Goal: Information Seeking & Learning: Learn about a topic

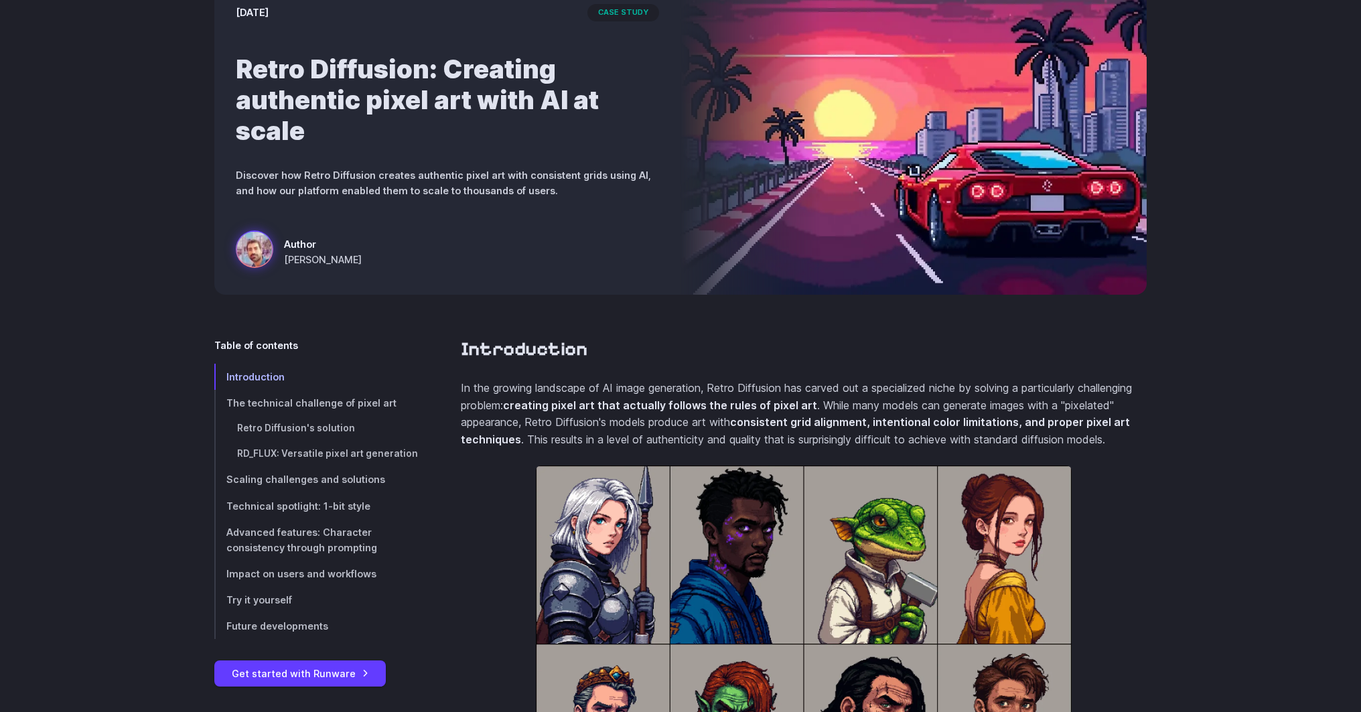
scroll to position [456, 0]
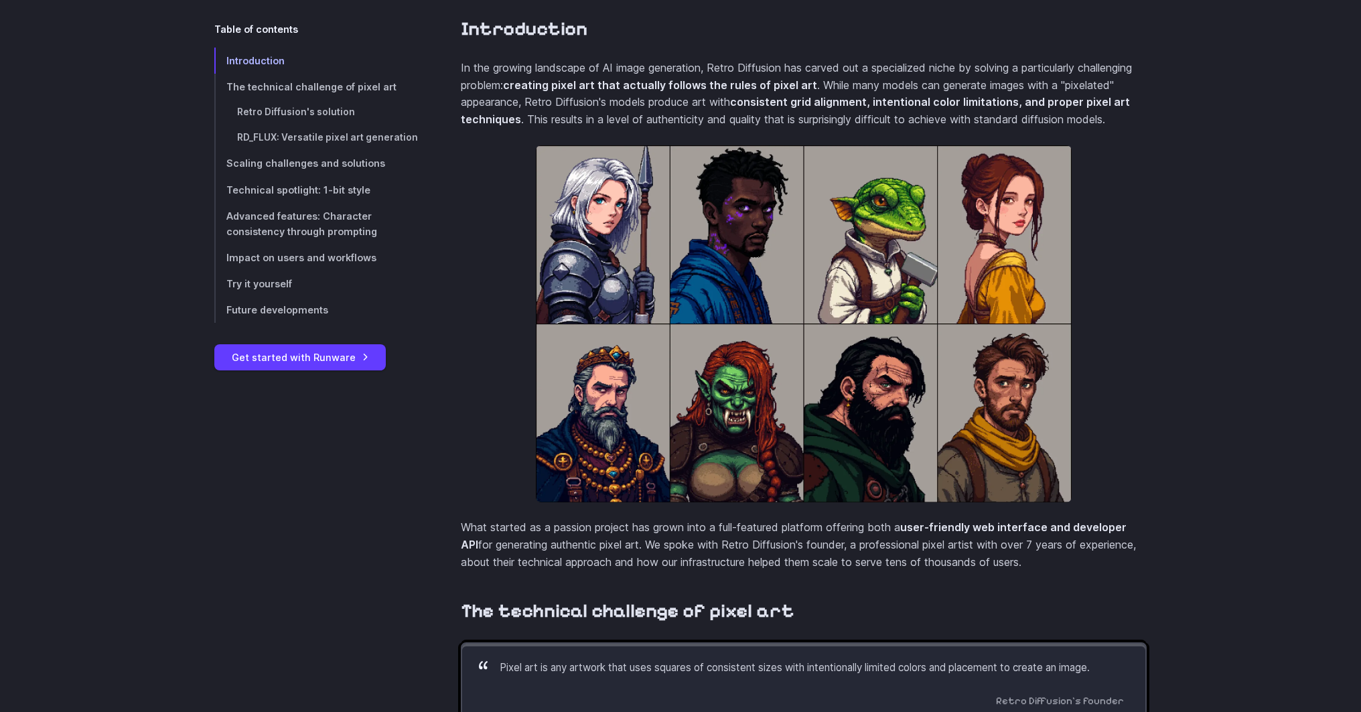
click at [624, 253] on img at bounding box center [804, 323] width 536 height 357
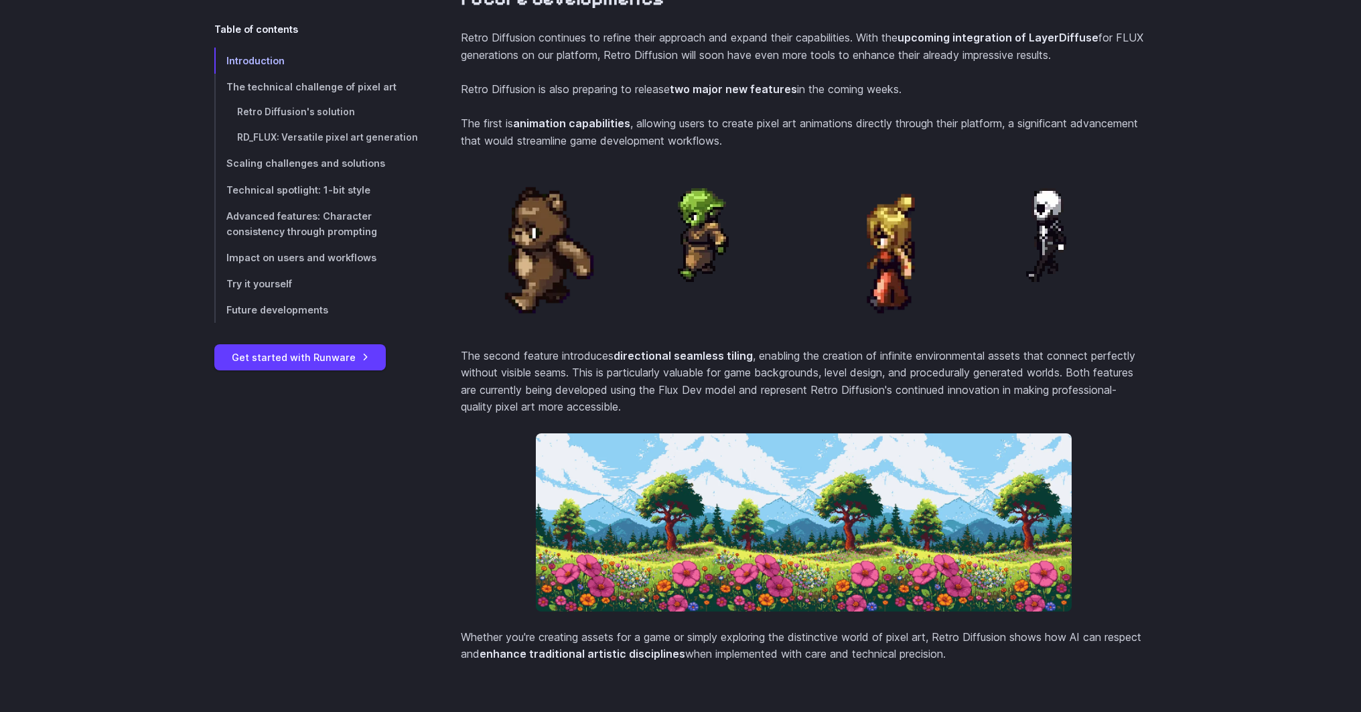
scroll to position [5668, 0]
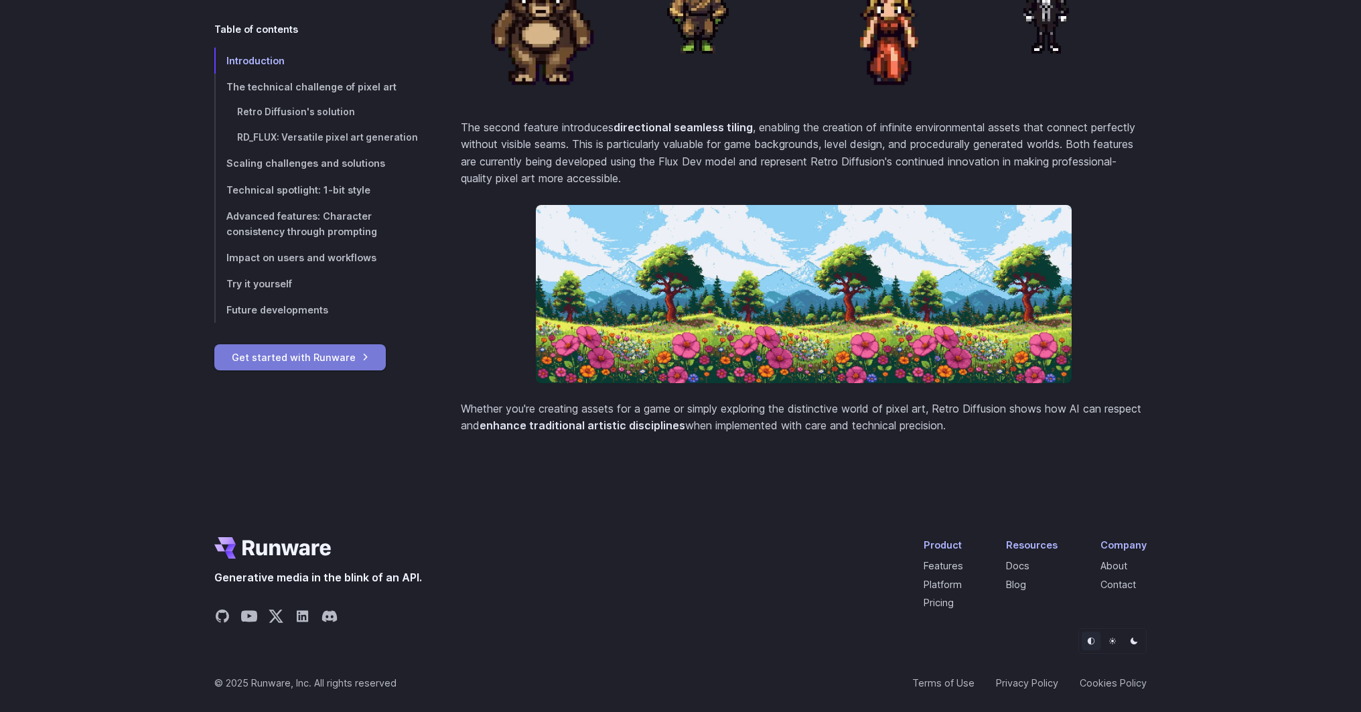
click at [324, 362] on link "Get started with Runware" at bounding box center [300, 357] width 172 height 26
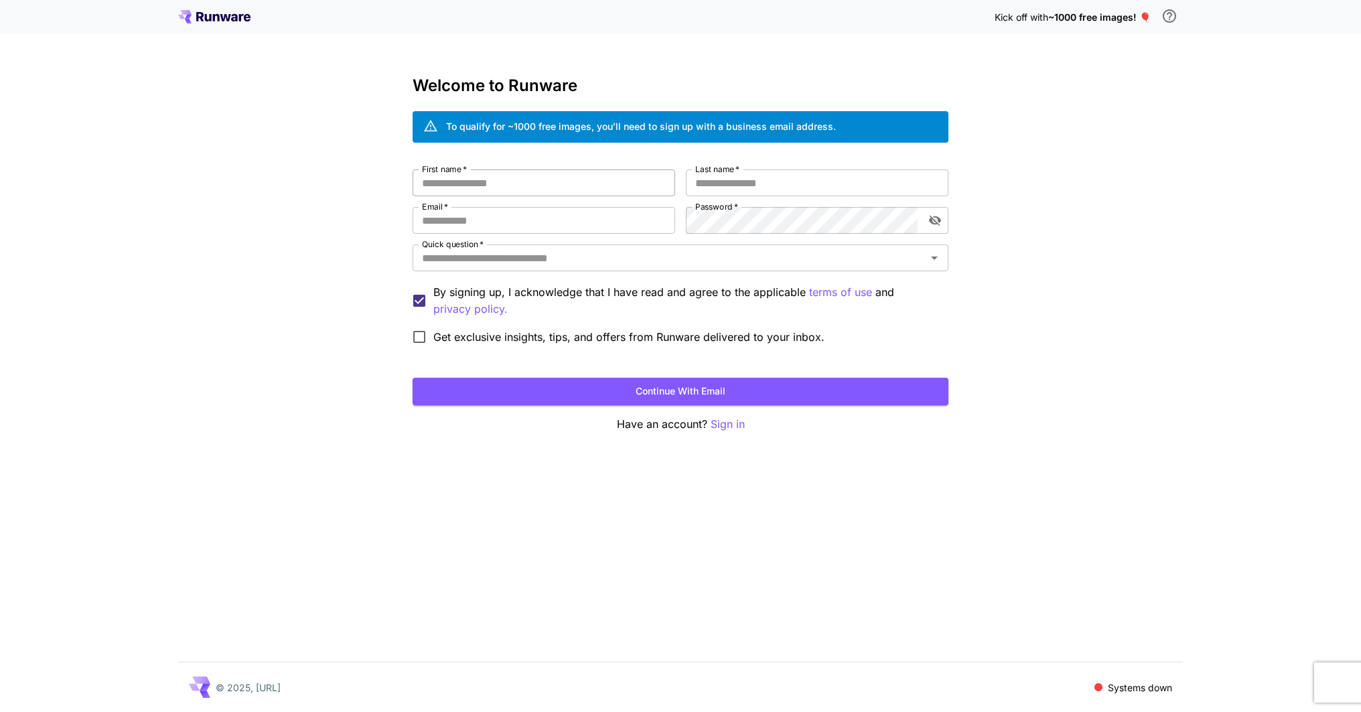
click at [651, 183] on body "Kick off with ~1000 free images! 🎈 Welcome to Runware To qualify for ~1000 free…" at bounding box center [680, 356] width 1361 height 712
click at [358, 212] on div "Kick off with ~1000 free images! 🎈 Welcome to Runware To qualify for ~1000 free…" at bounding box center [680, 356] width 1361 height 712
click at [466, 228] on input "Email   *" at bounding box center [544, 220] width 263 height 27
click at [360, 230] on div "Kick off with ~1000 free images! 🎈 Welcome to Runware To qualify for ~1000 free…" at bounding box center [680, 356] width 1361 height 712
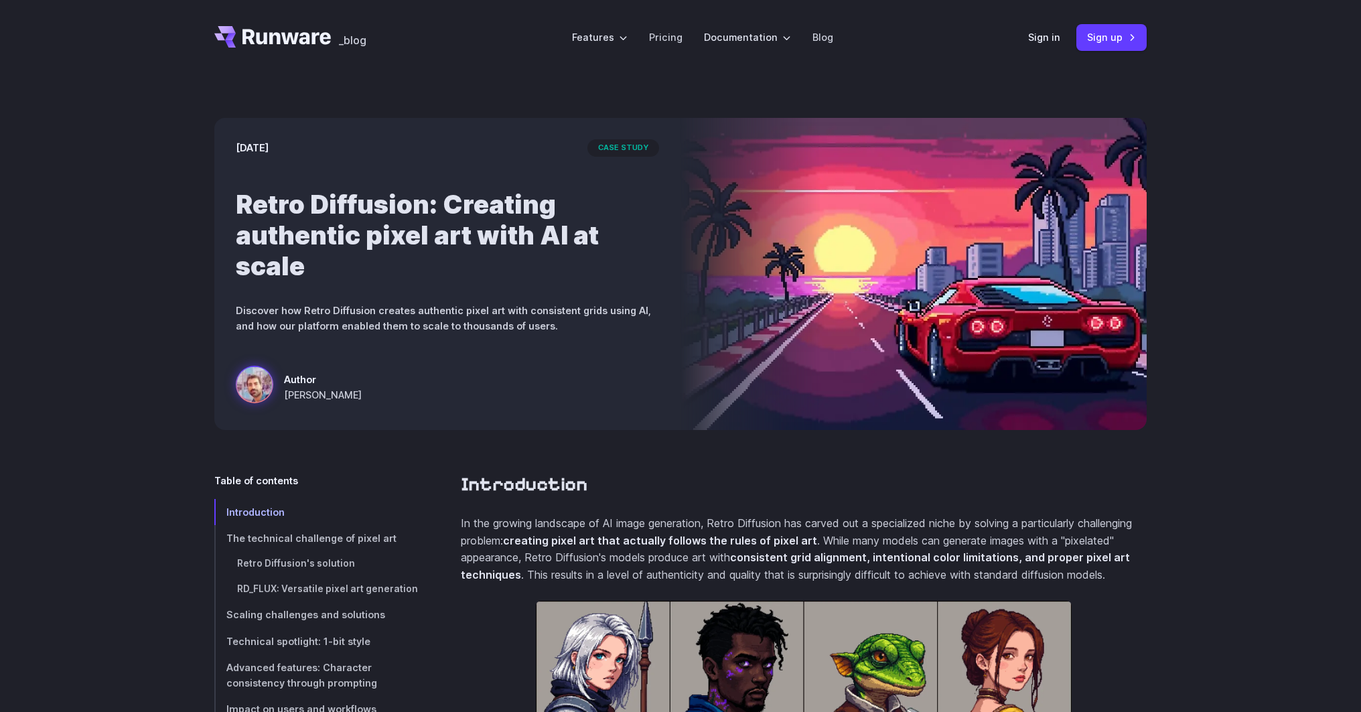
click at [291, 38] on icon "Go to /" at bounding box center [287, 36] width 88 height 15
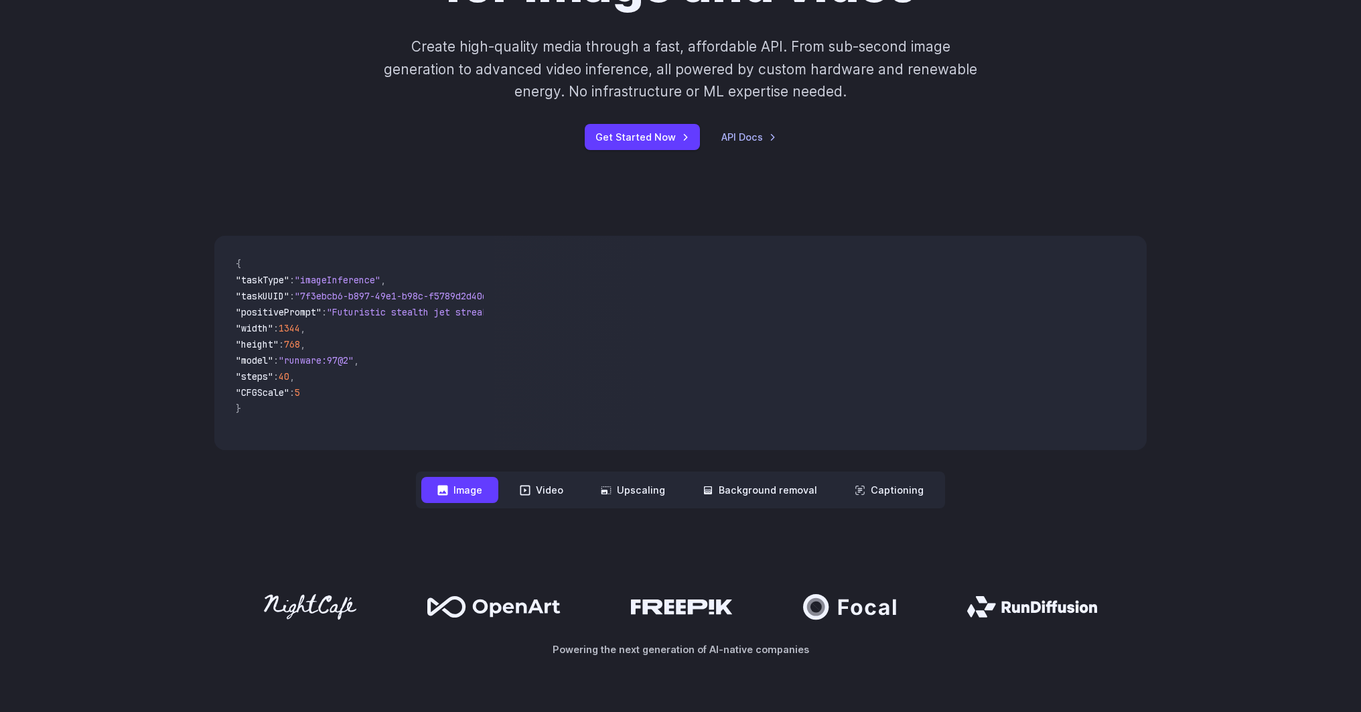
scroll to position [228, 0]
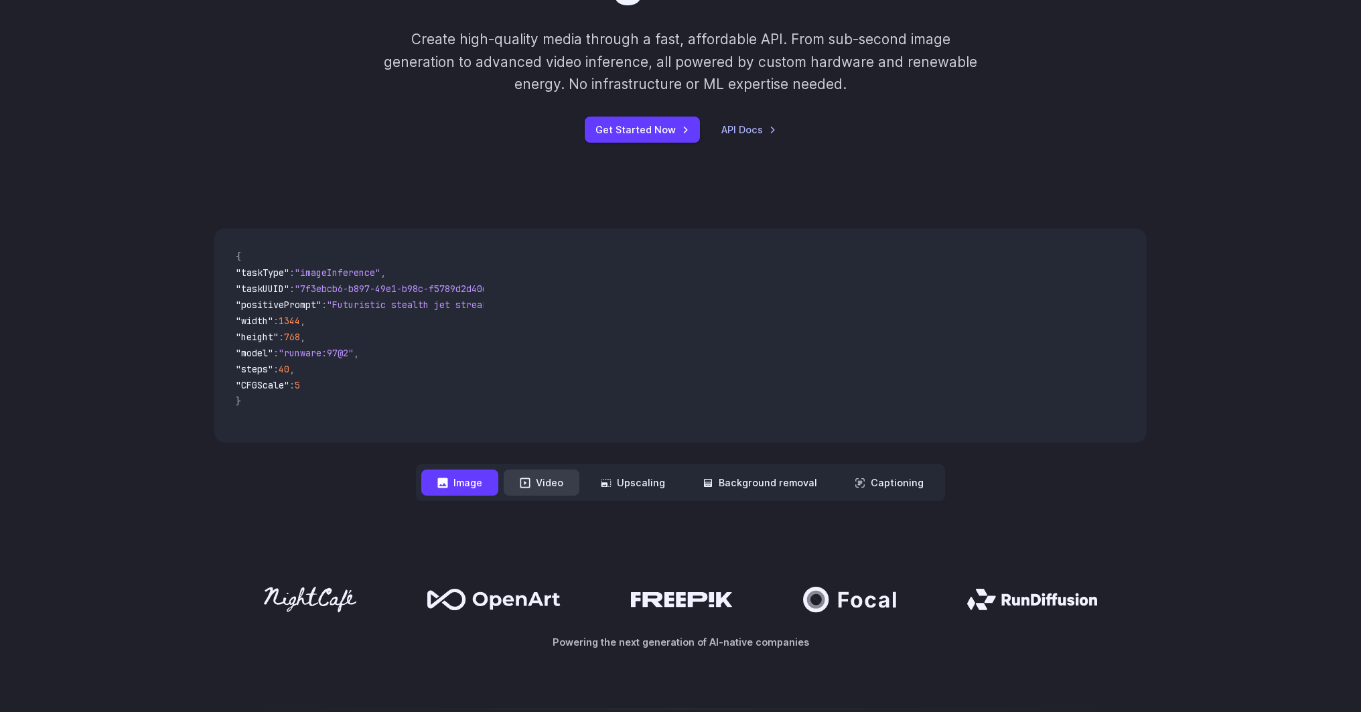
click at [555, 484] on button "Video" at bounding box center [542, 483] width 76 height 26
click at [632, 486] on button "Upscaling" at bounding box center [633, 483] width 96 height 26
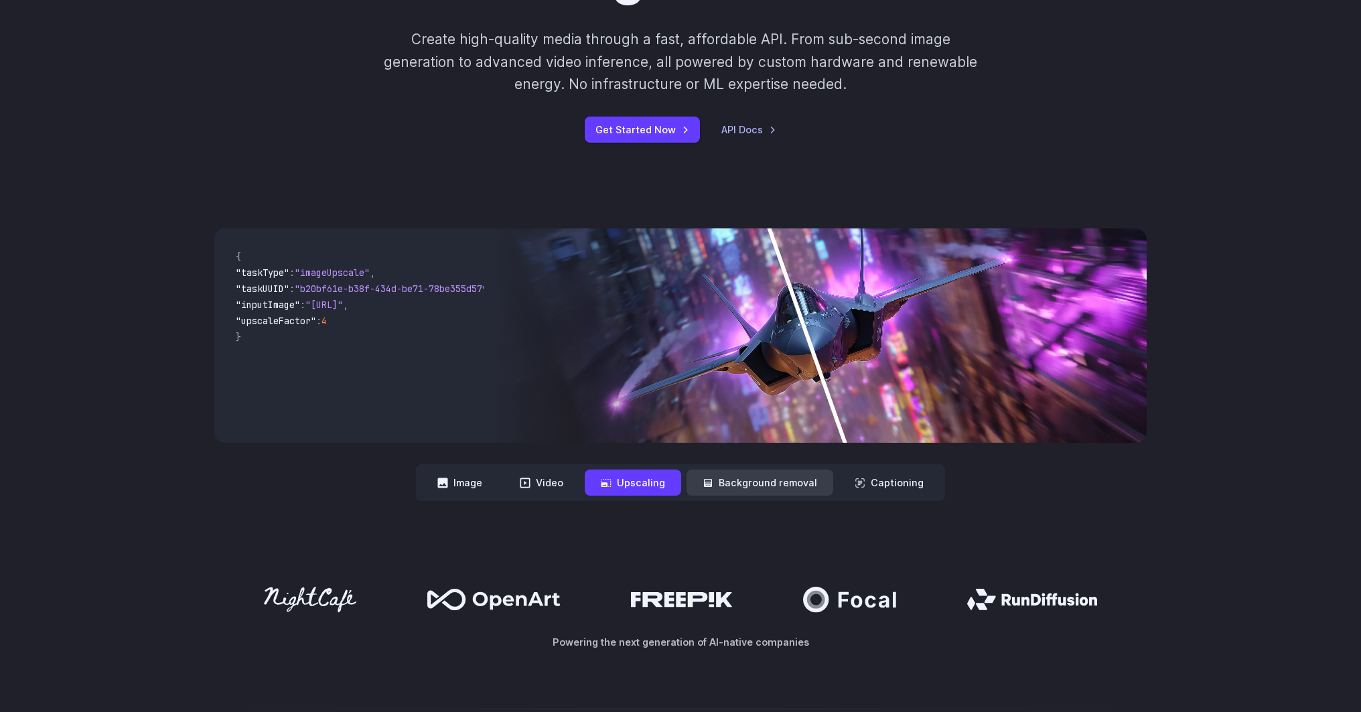
click at [766, 484] on button "Background removal" at bounding box center [760, 483] width 147 height 26
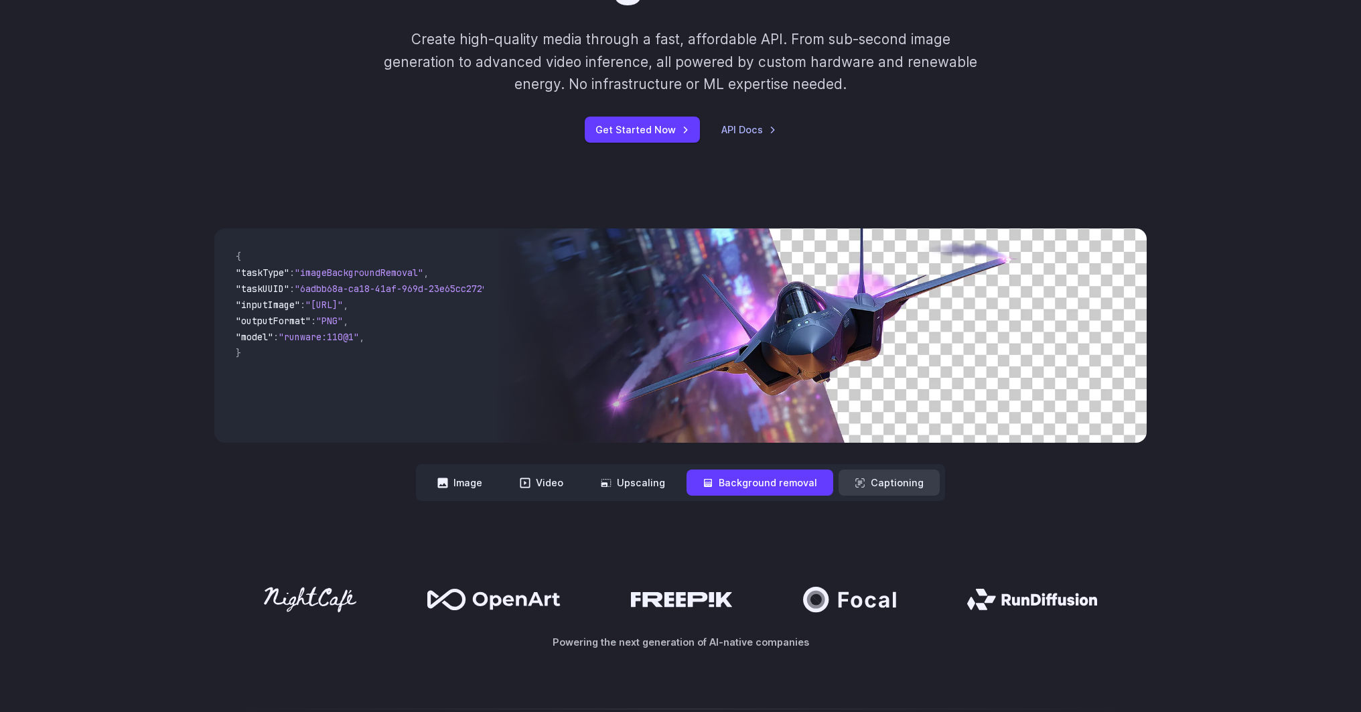
click at [898, 487] on button "Captioning" at bounding box center [889, 483] width 101 height 26
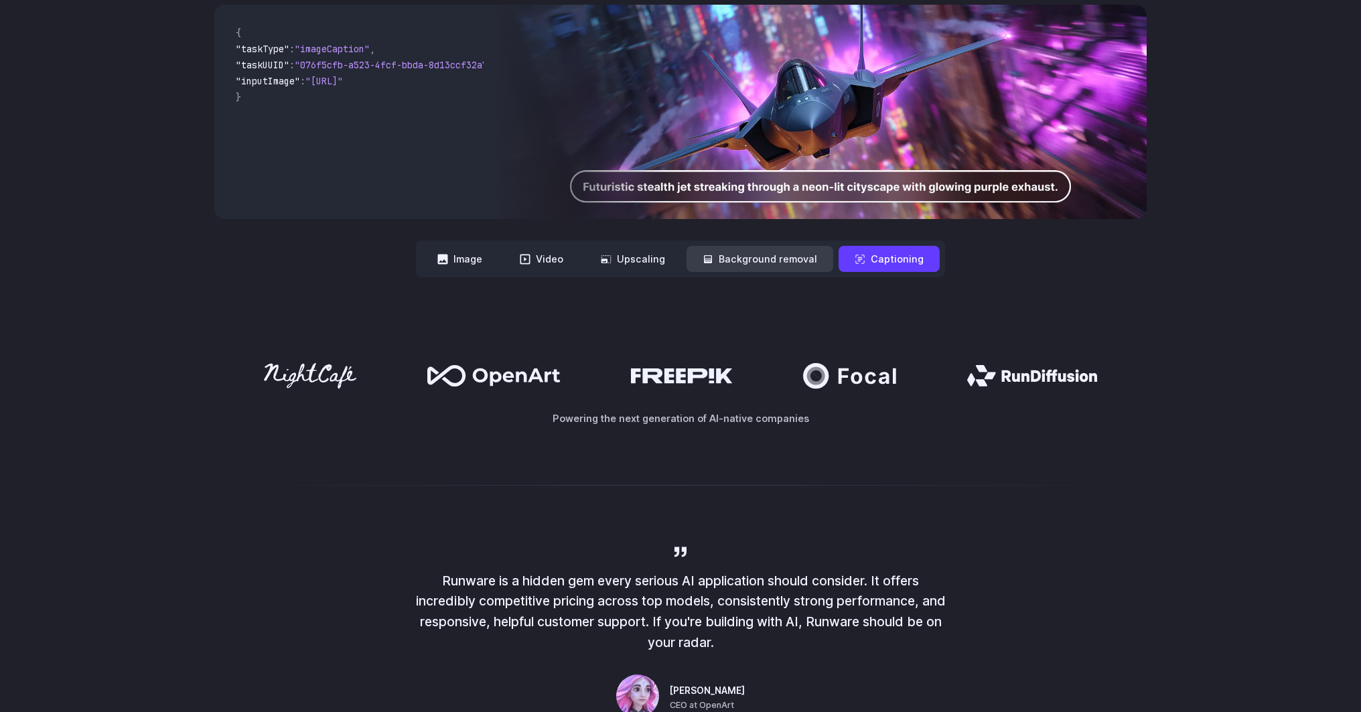
scroll to position [456, 0]
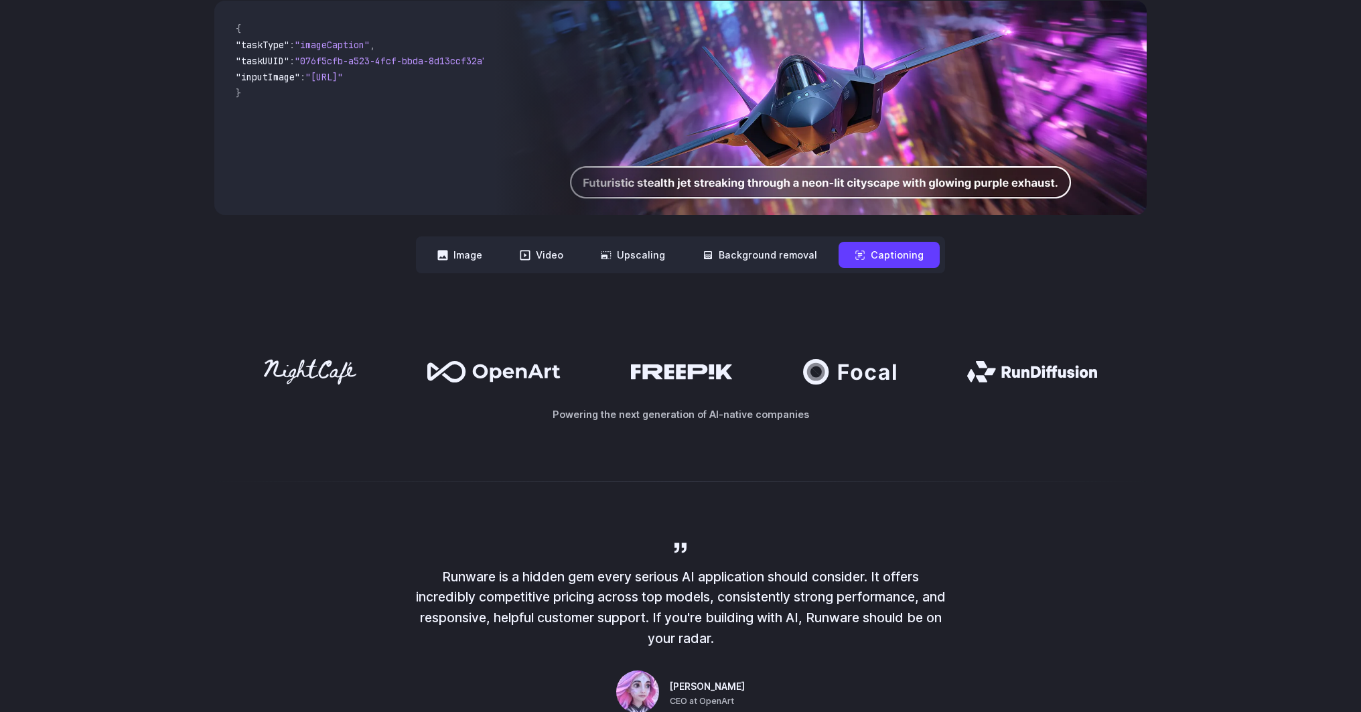
click at [609, 471] on div at bounding box center [680, 481] width 1361 height 32
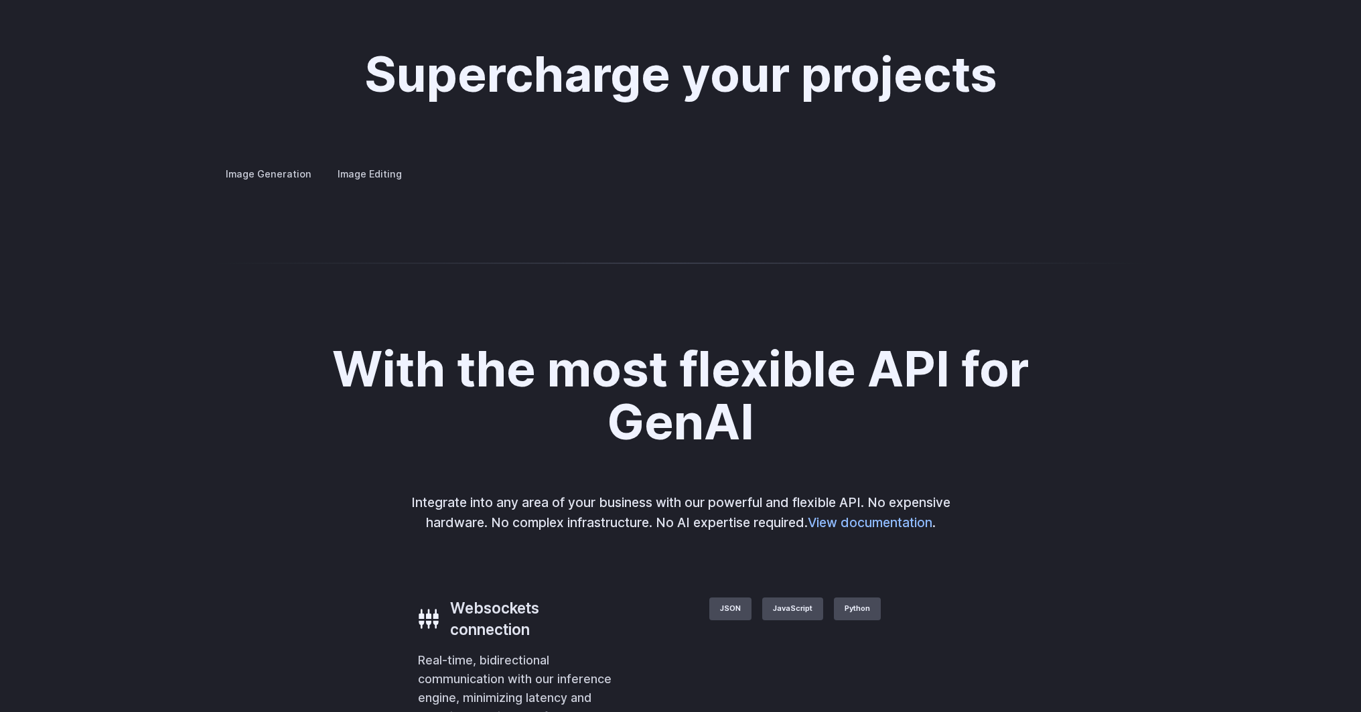
scroll to position [2506, 0]
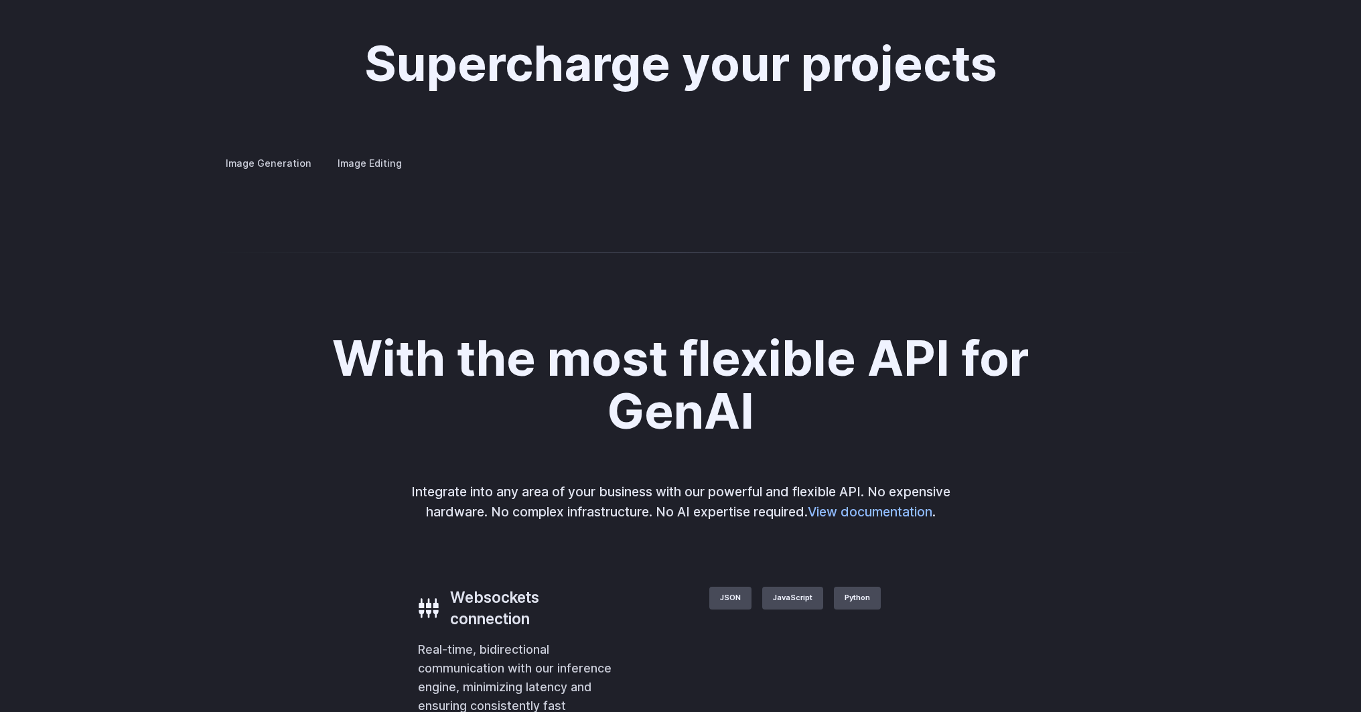
click at [0, 0] on summary "Creative styling" at bounding box center [0, 0] width 0 height 0
click at [0, 0] on summary "Architecture" at bounding box center [0, 0] width 0 height 0
click at [391, 151] on label "Image Editing" at bounding box center [369, 162] width 87 height 23
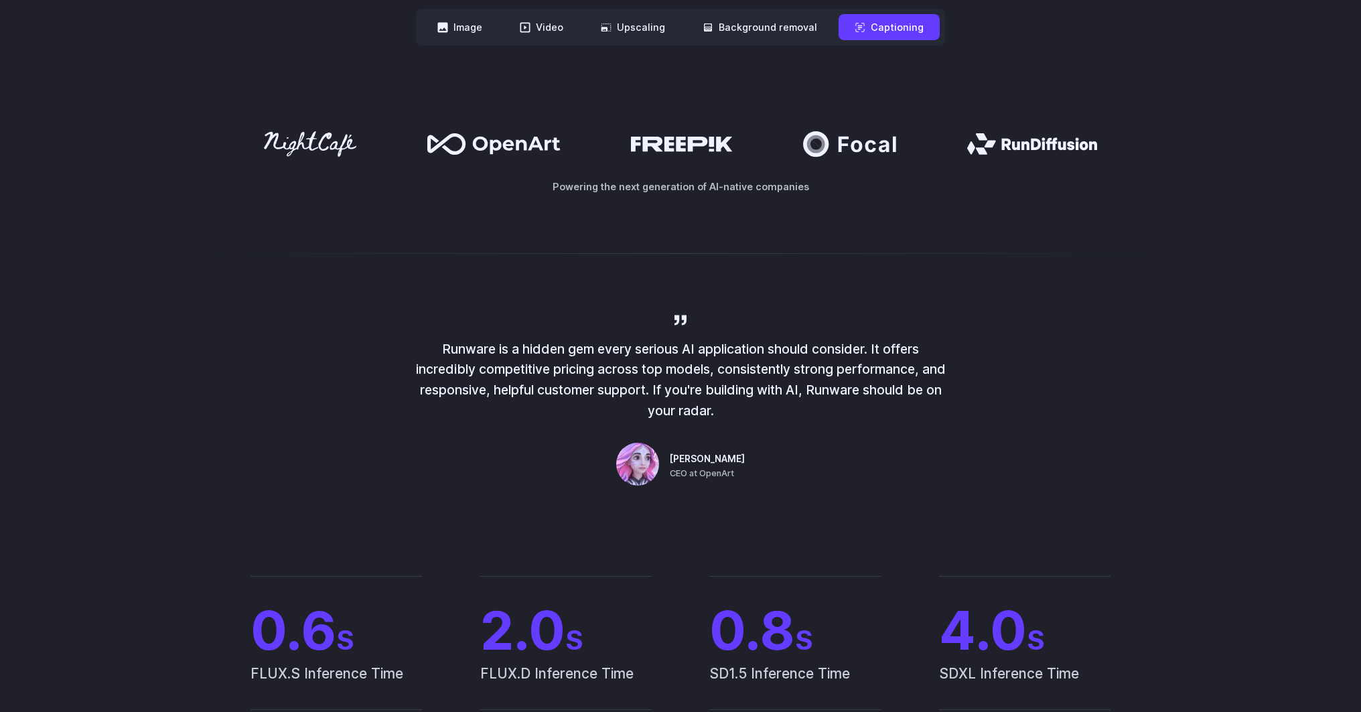
scroll to position [0, 0]
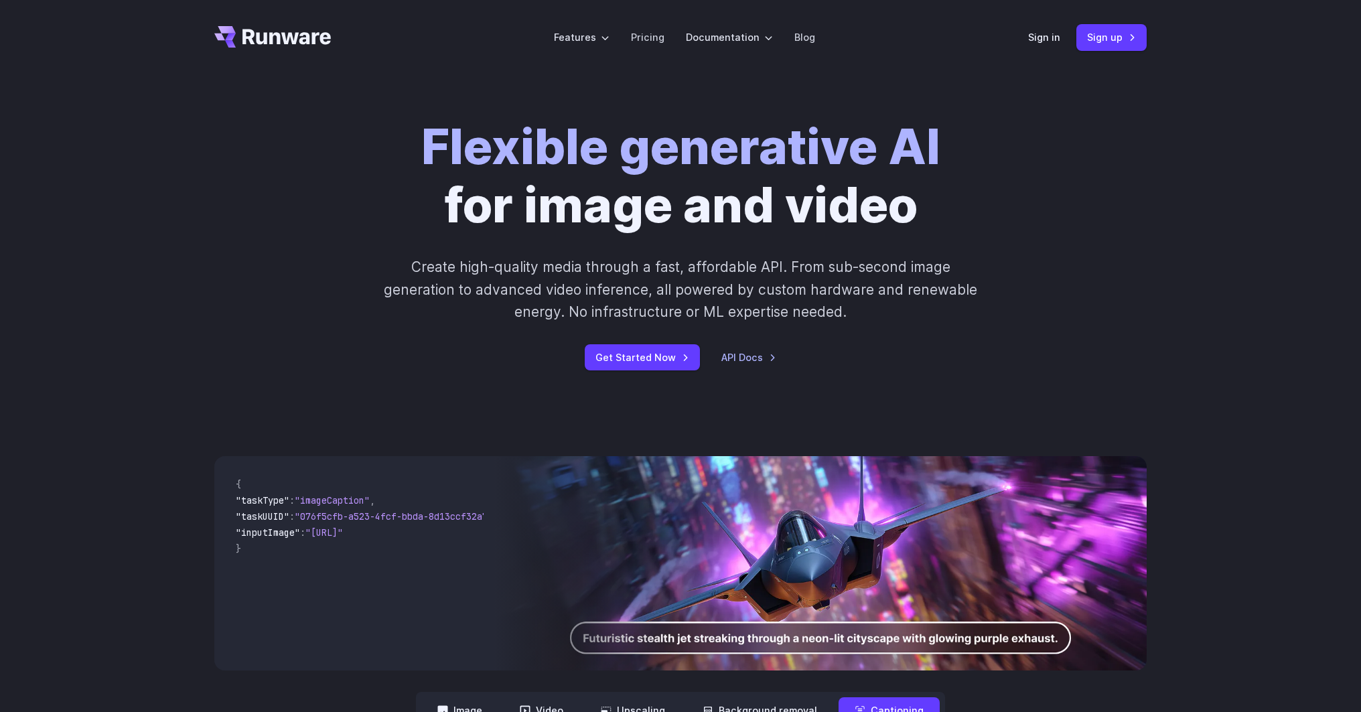
click at [318, 41] on icon "Go to /" at bounding box center [272, 36] width 117 height 21
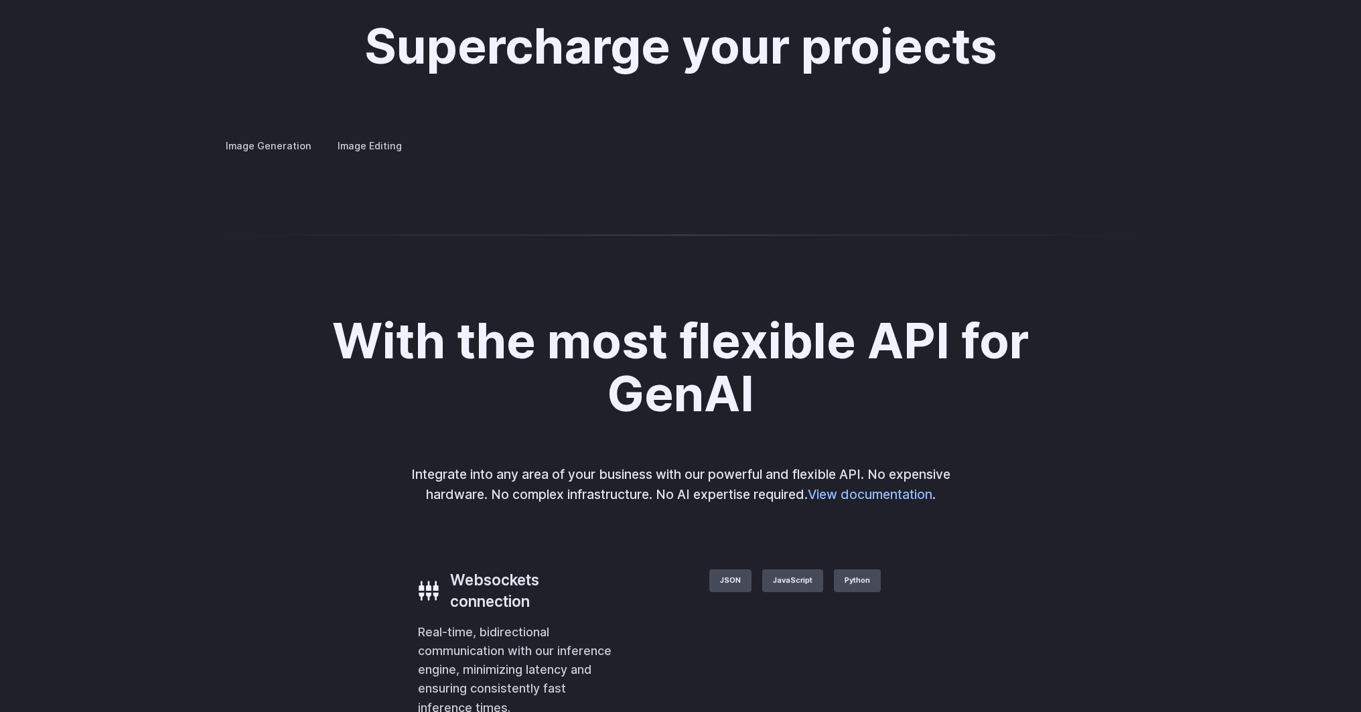
scroll to position [2506, 0]
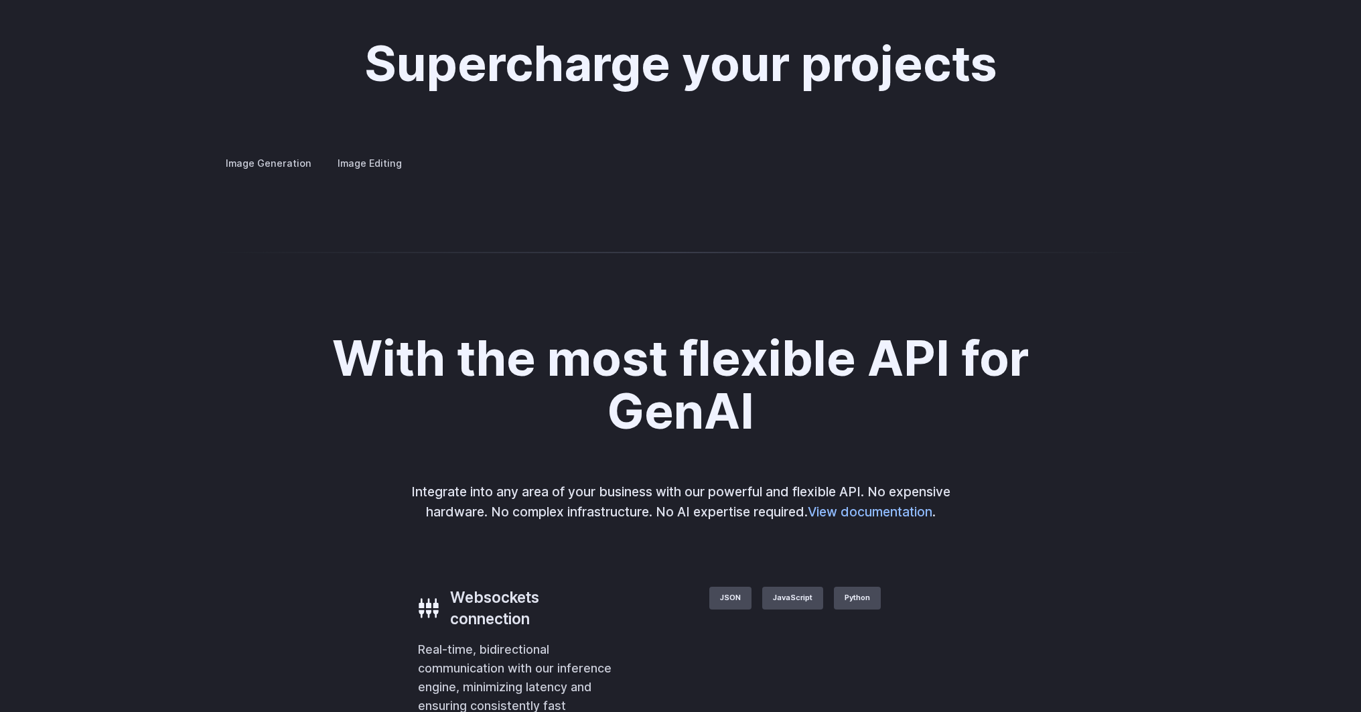
click at [0, 0] on details "Creative styling Generate fun, unique images without photo editing or graphic d…" at bounding box center [0, 0] width 0 height 0
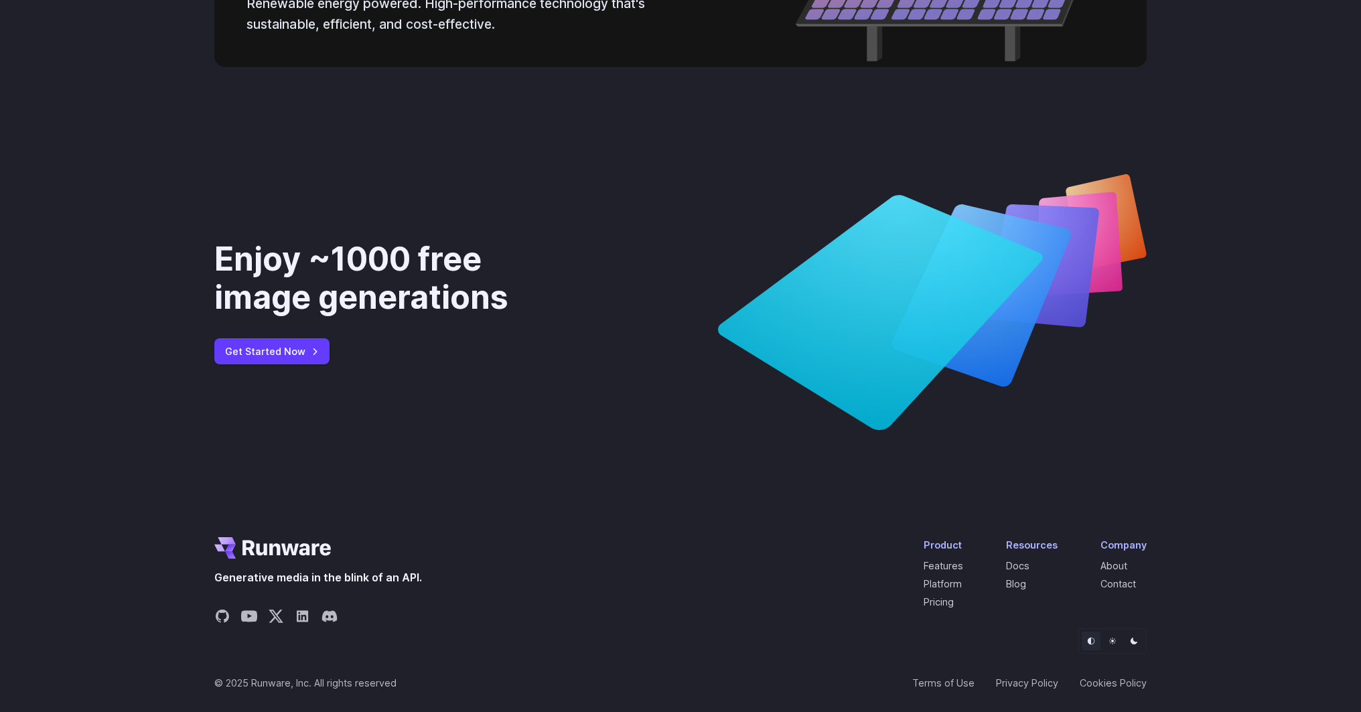
scroll to position [4950, 0]
drag, startPoint x: 1094, startPoint y: 245, endPoint x: 896, endPoint y: 375, distance: 236.2
click at [901, 373] on icon at bounding box center [932, 302] width 429 height 256
click at [1109, 645] on icon "Light" at bounding box center [1113, 641] width 8 height 8
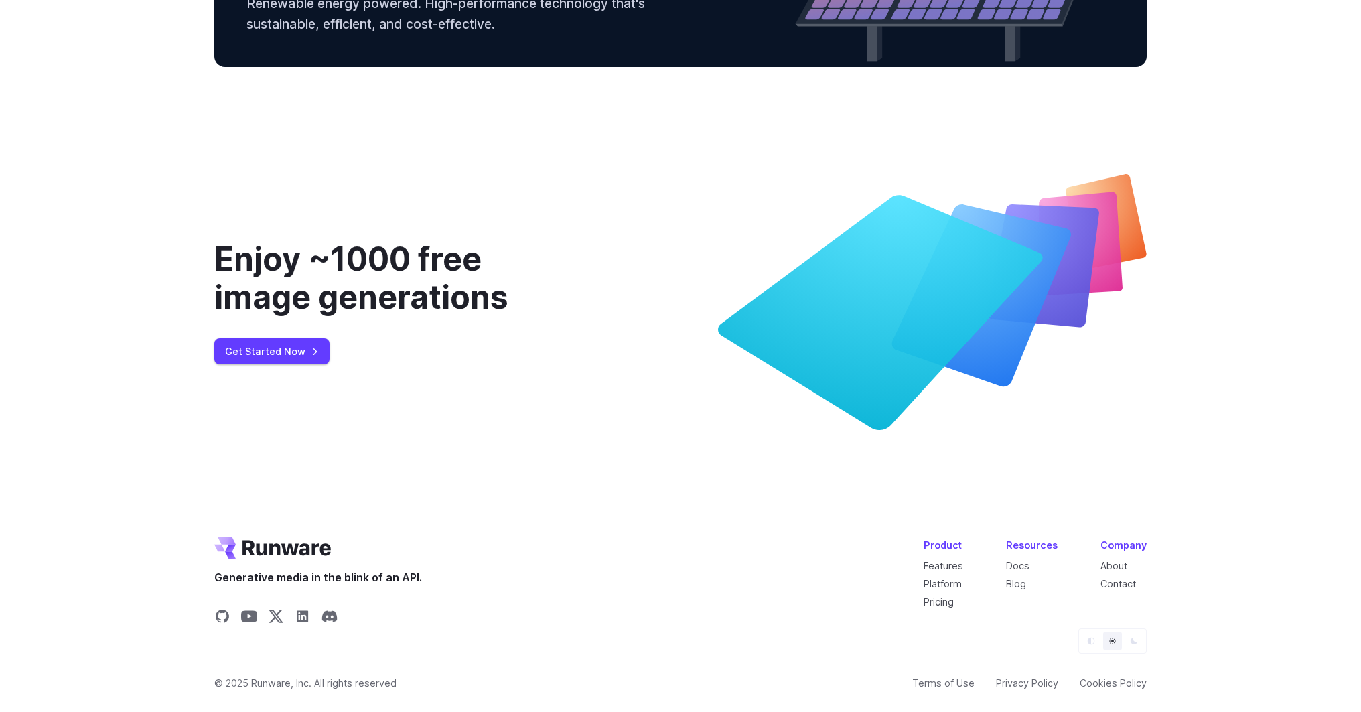
click at [1138, 649] on button "Dark" at bounding box center [1134, 641] width 19 height 19
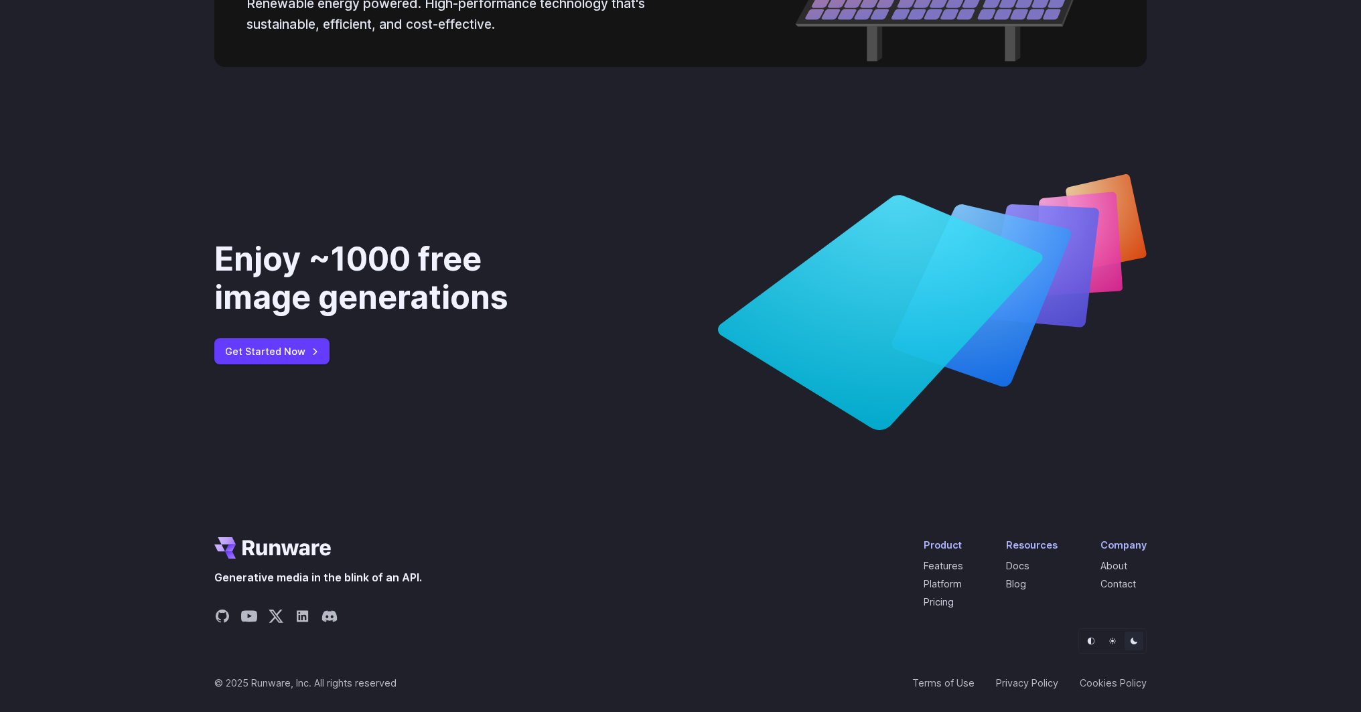
click at [1117, 645] on button "Light" at bounding box center [1112, 641] width 19 height 19
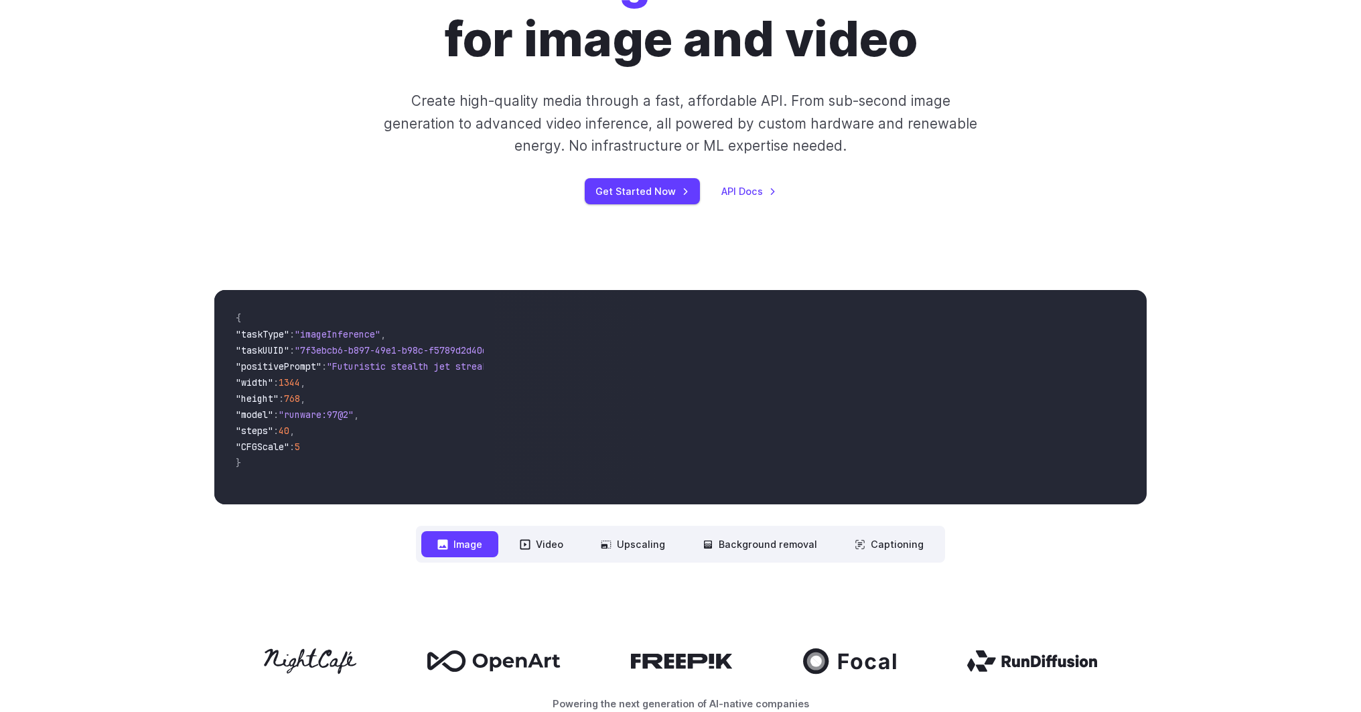
scroll to position [0, 0]
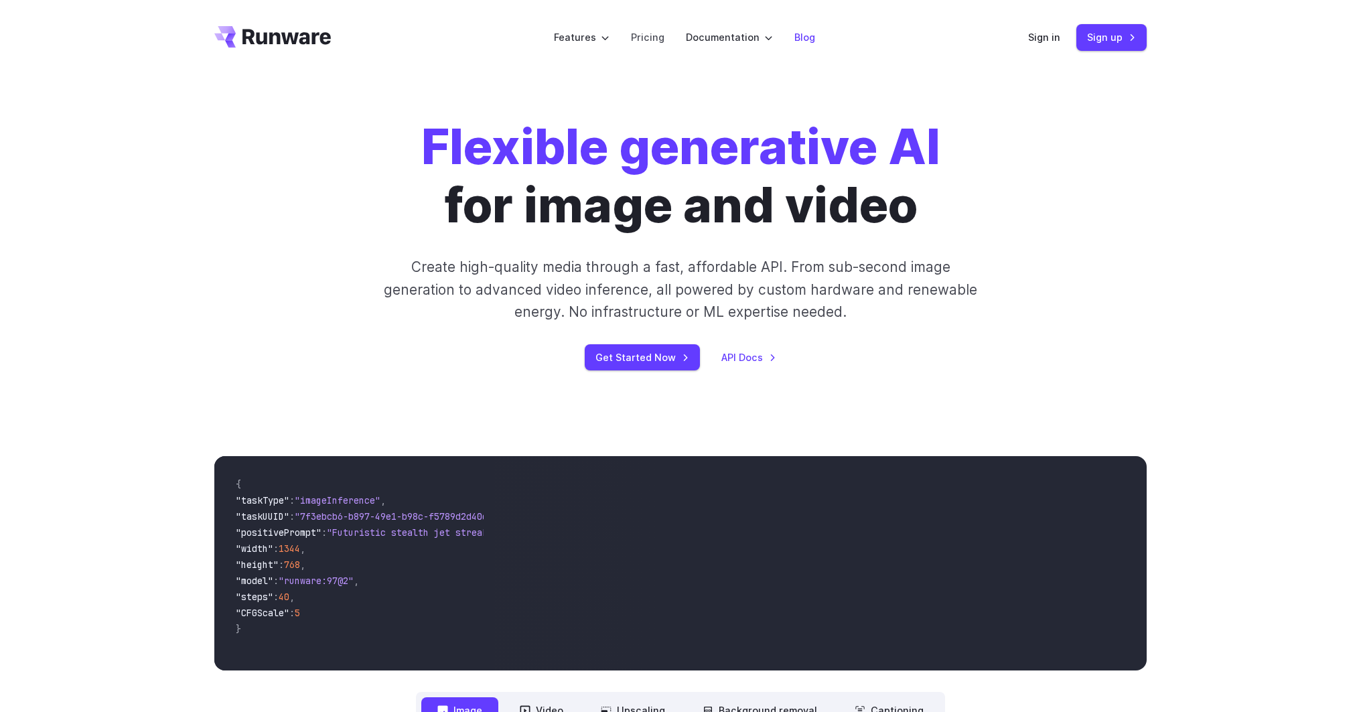
click at [797, 34] on link "Blog" at bounding box center [805, 36] width 21 height 15
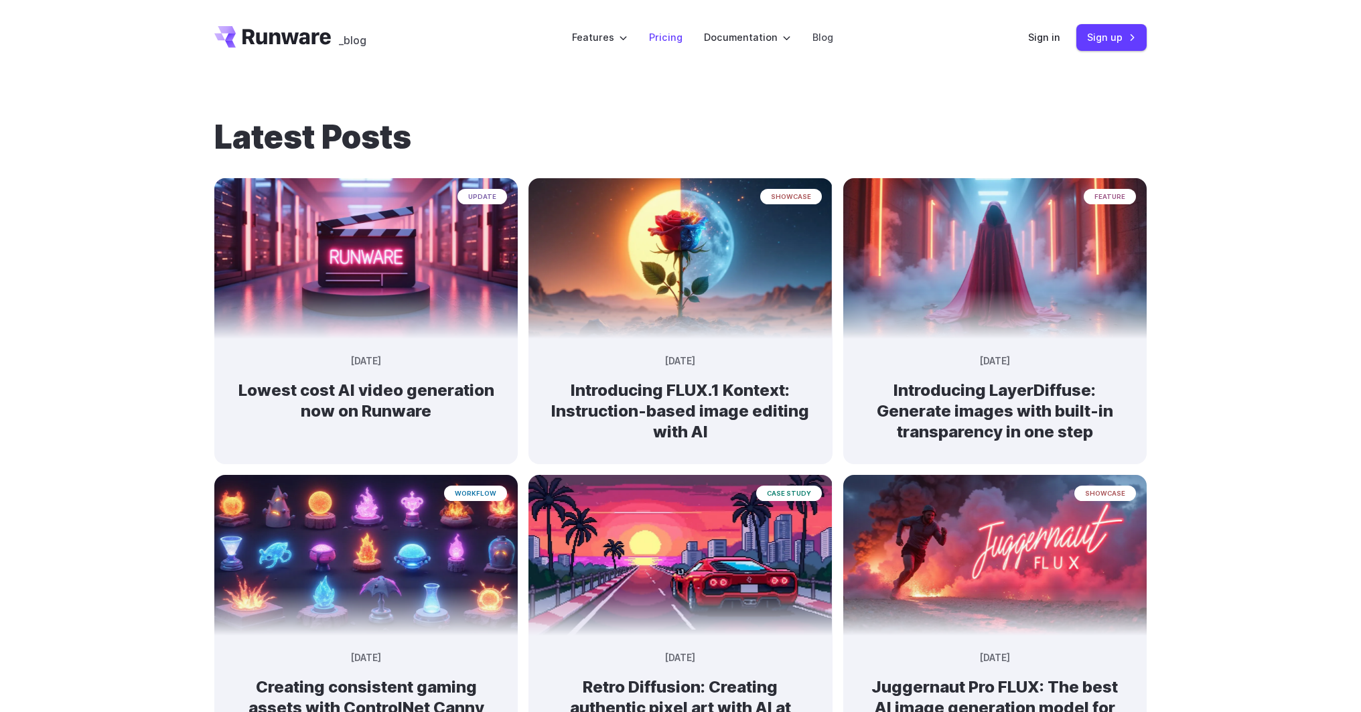
click at [663, 40] on link "Pricing" at bounding box center [666, 36] width 34 height 15
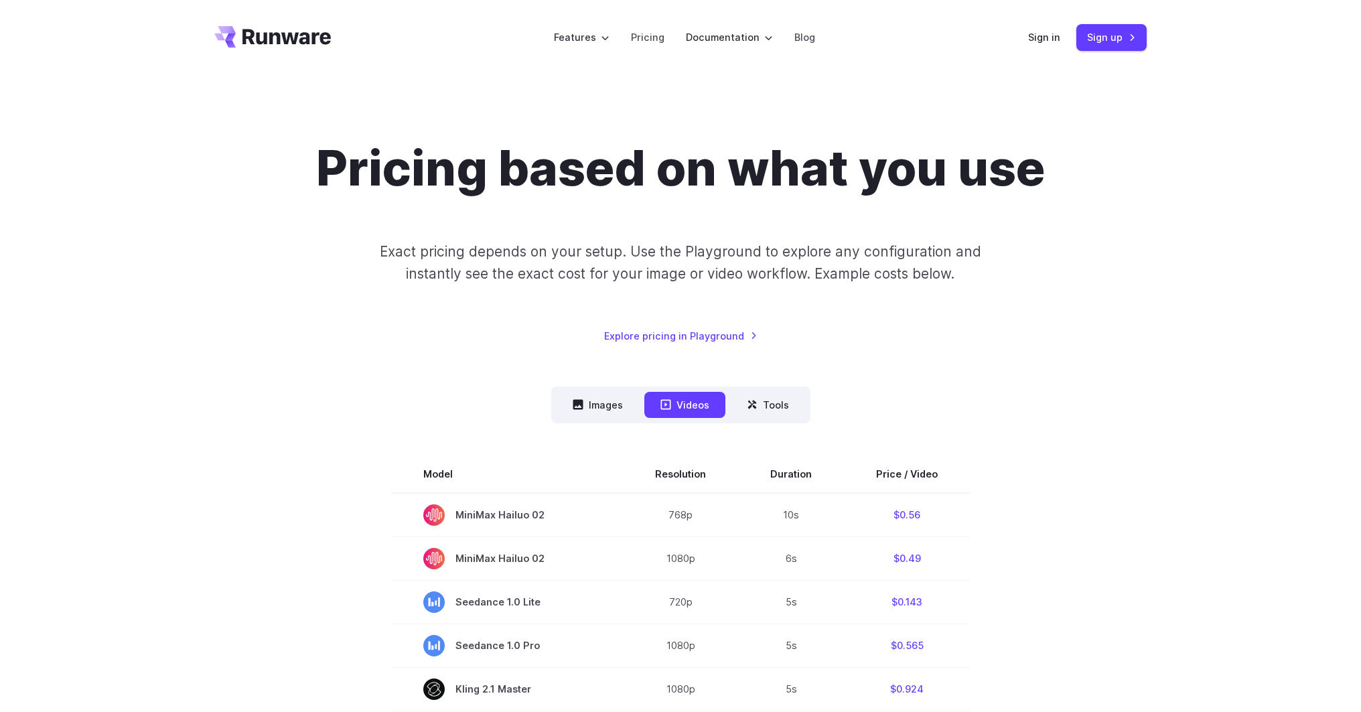
scroll to position [228, 0]
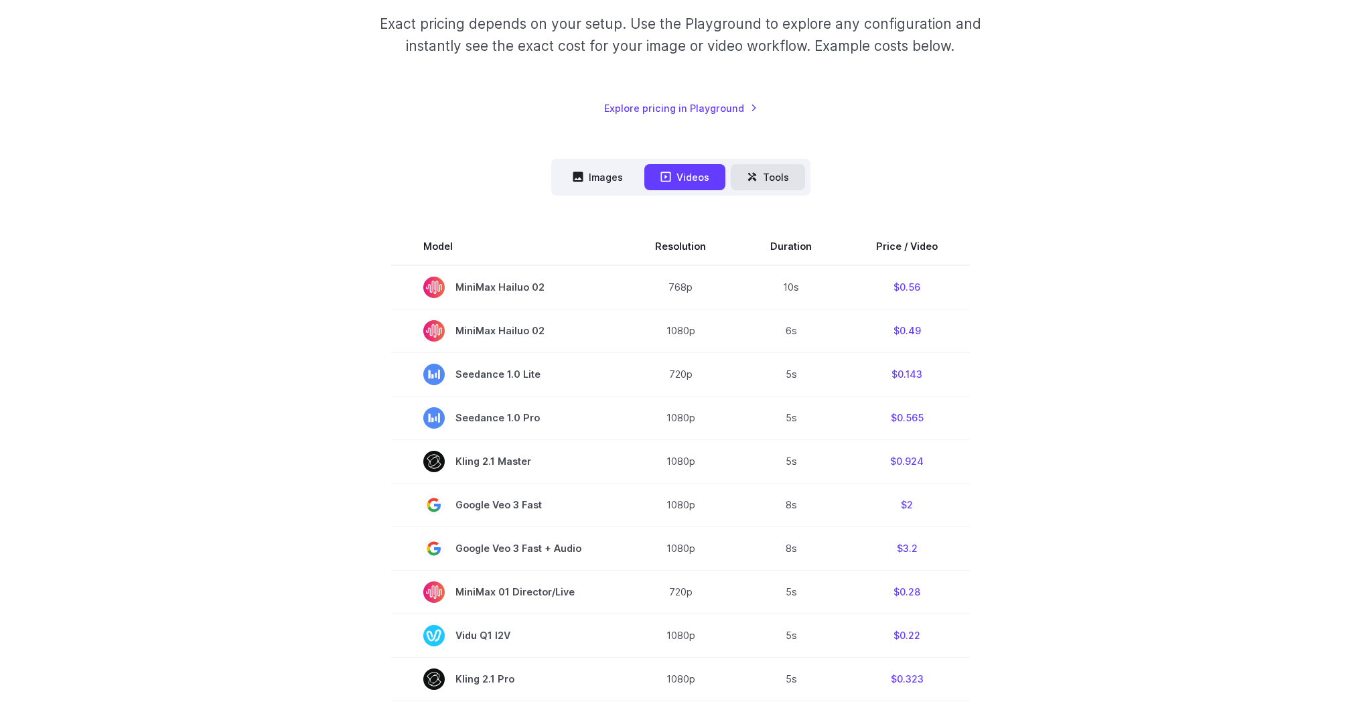
click at [776, 178] on button "Tools" at bounding box center [768, 177] width 74 height 26
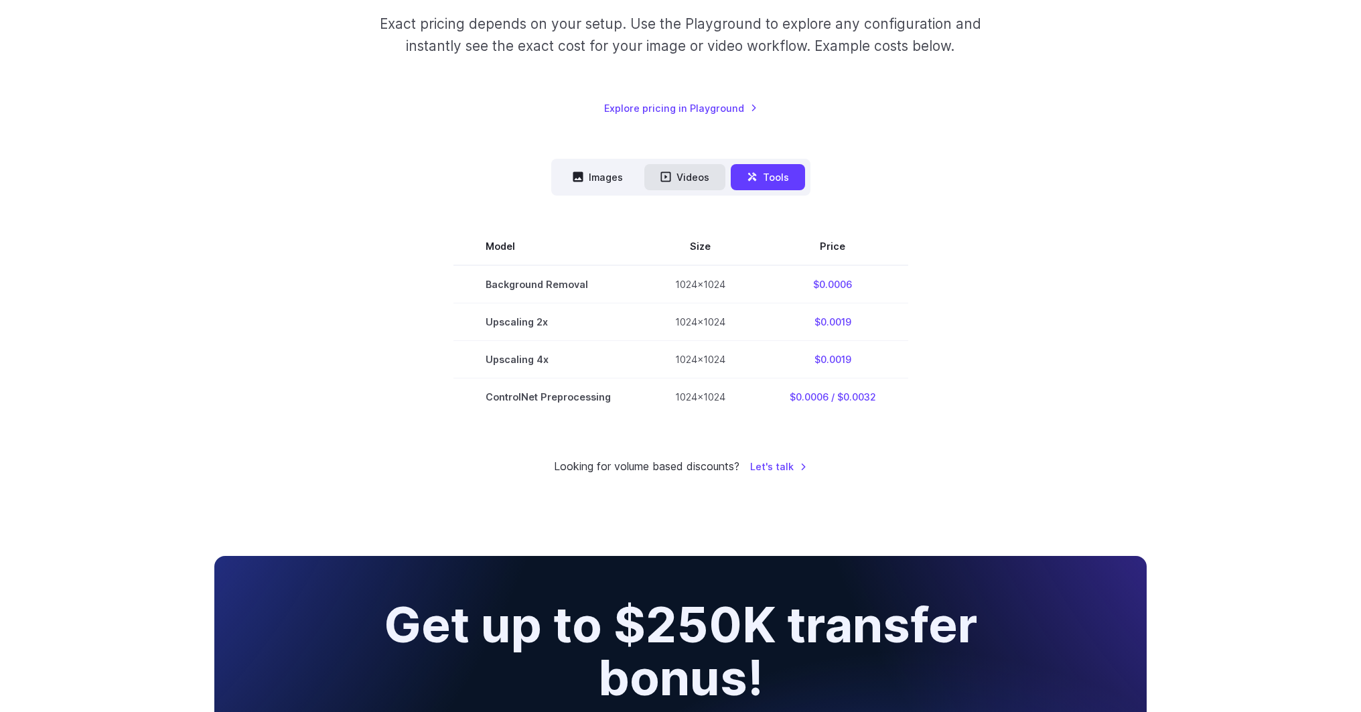
click at [665, 176] on icon at bounding box center [666, 177] width 11 height 11
click at [602, 173] on button "Images" at bounding box center [598, 177] width 82 height 26
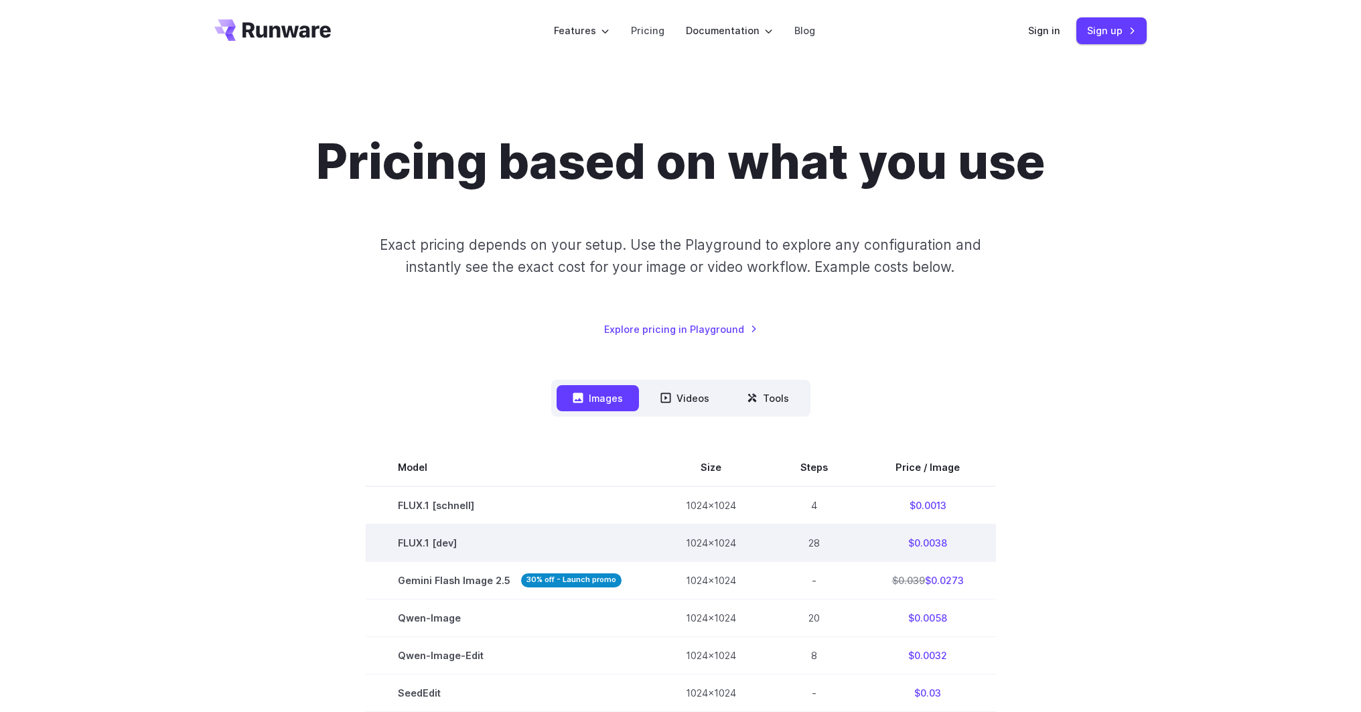
scroll to position [0, 0]
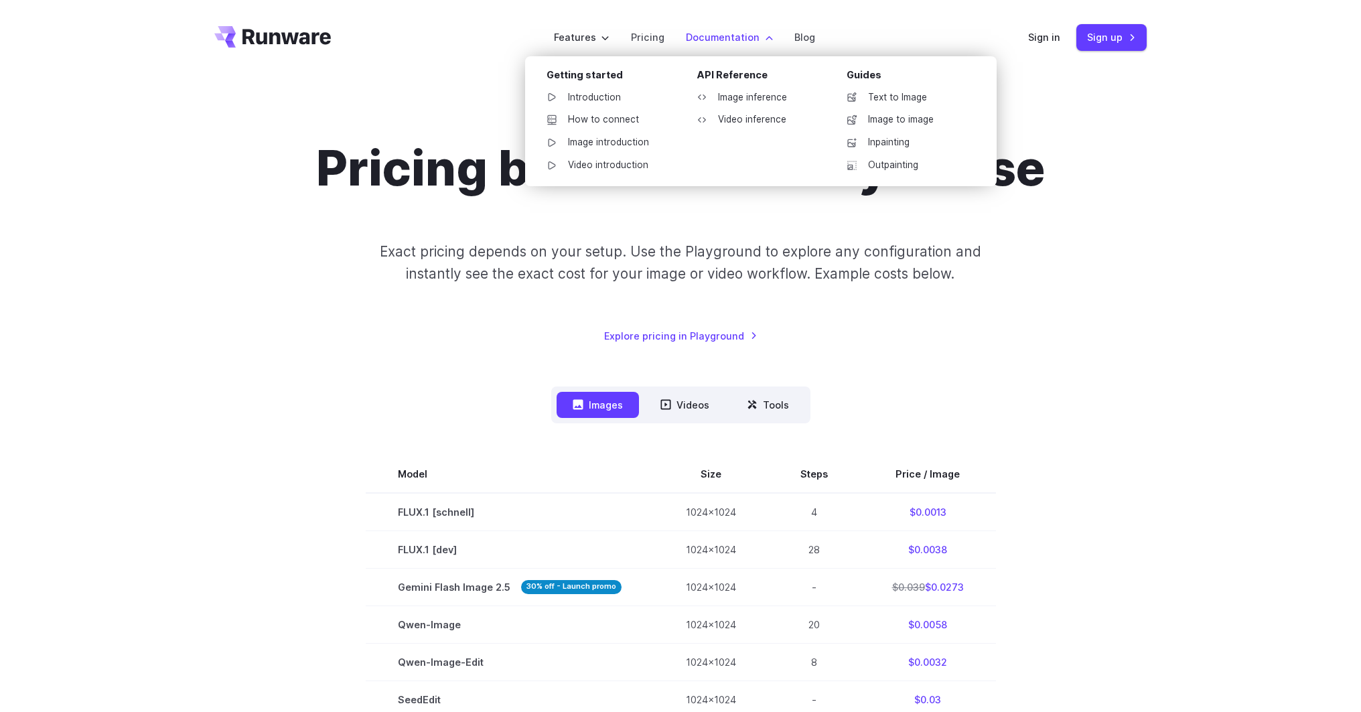
click at [716, 33] on label "Documentation" at bounding box center [729, 36] width 87 height 15
click at [735, 98] on link "Image inference" at bounding box center [755, 98] width 139 height 20
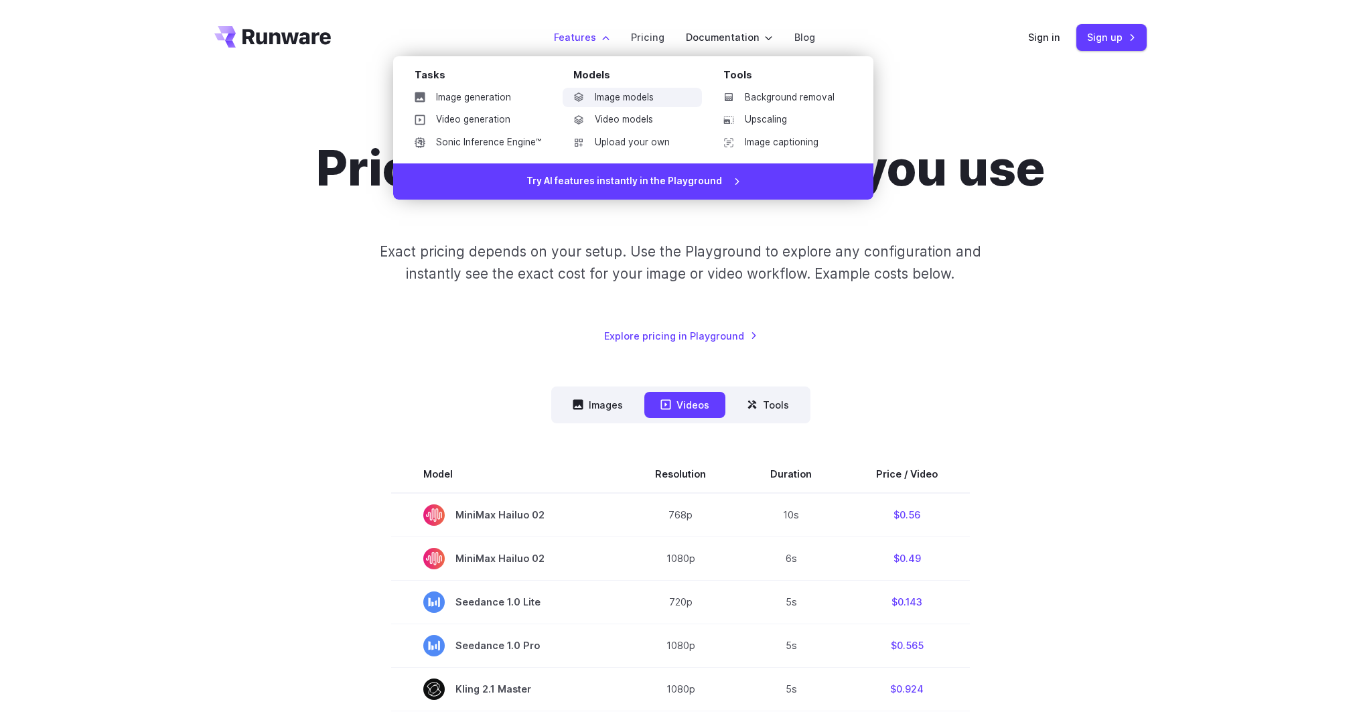
click at [645, 103] on link "Image models" at bounding box center [632, 98] width 139 height 20
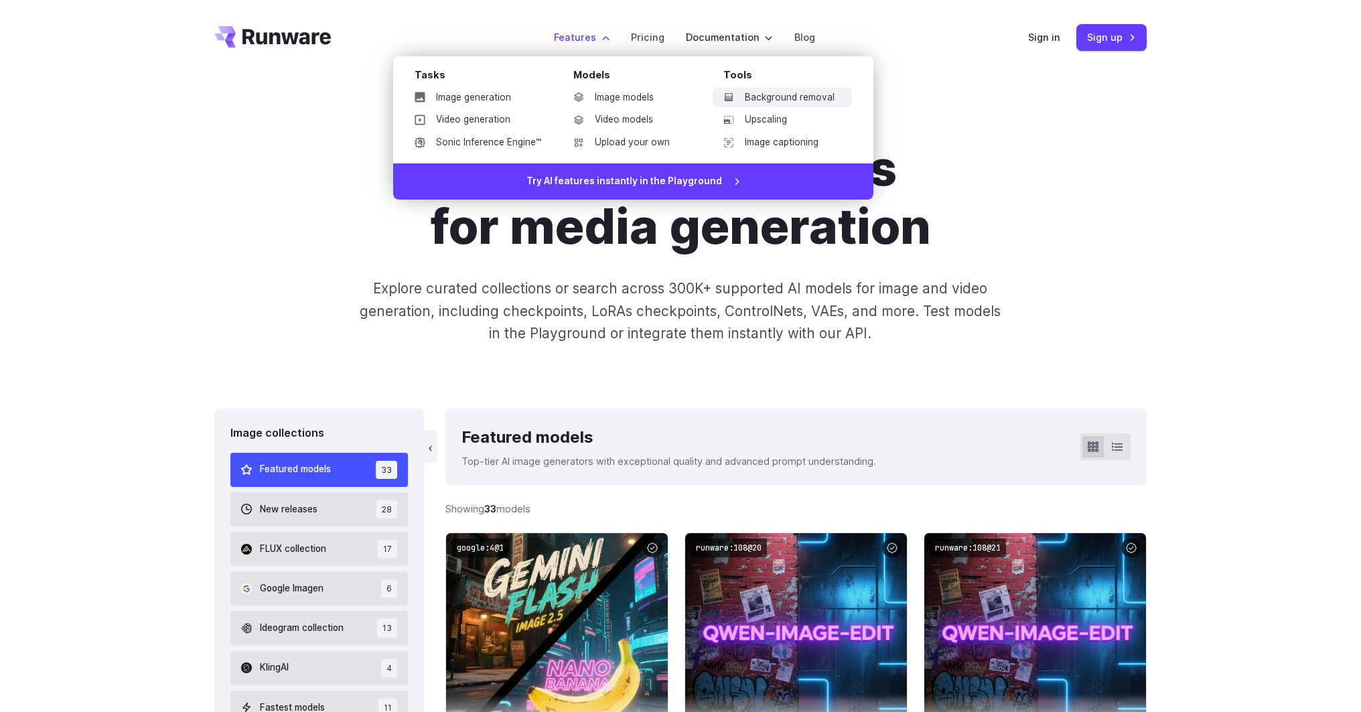
click at [807, 96] on link "Background removal" at bounding box center [782, 98] width 139 height 20
click at [478, 118] on link "Video generation" at bounding box center [478, 120] width 148 height 20
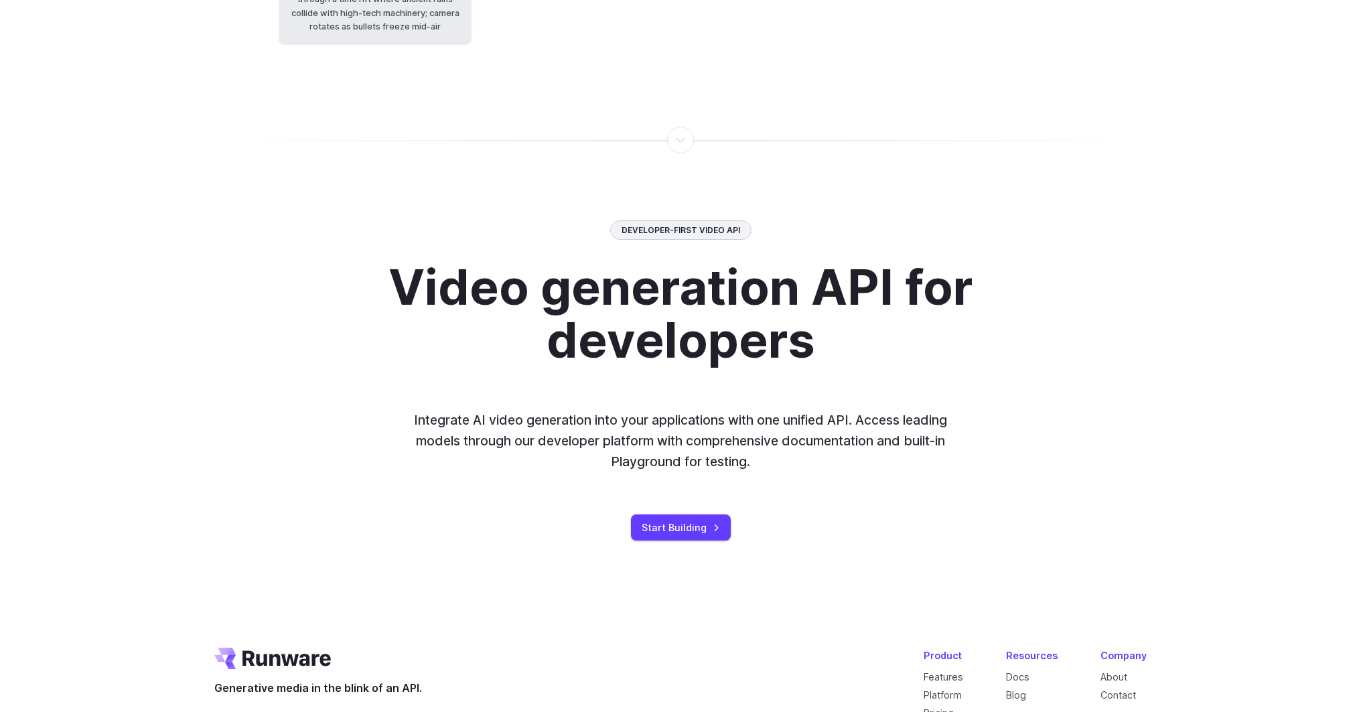
scroll to position [3319, 0]
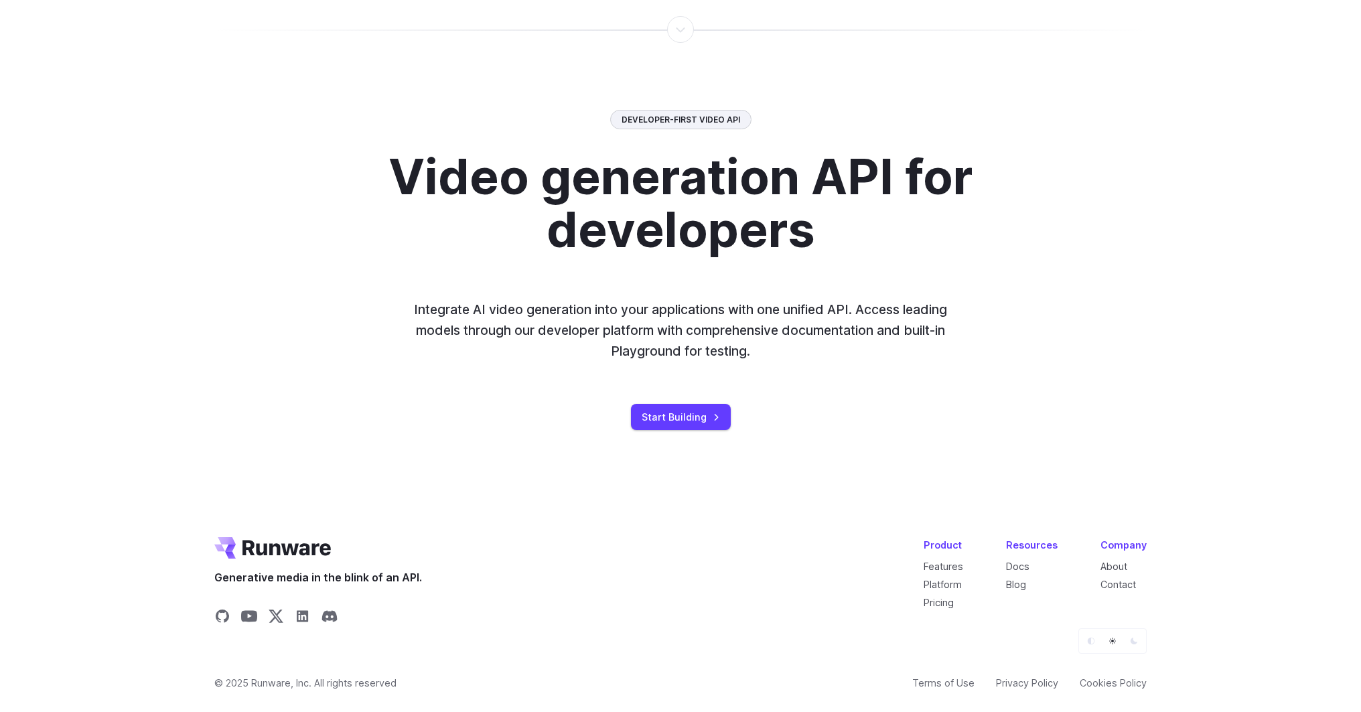
click at [1091, 643] on icon "Default" at bounding box center [1091, 641] width 7 height 7
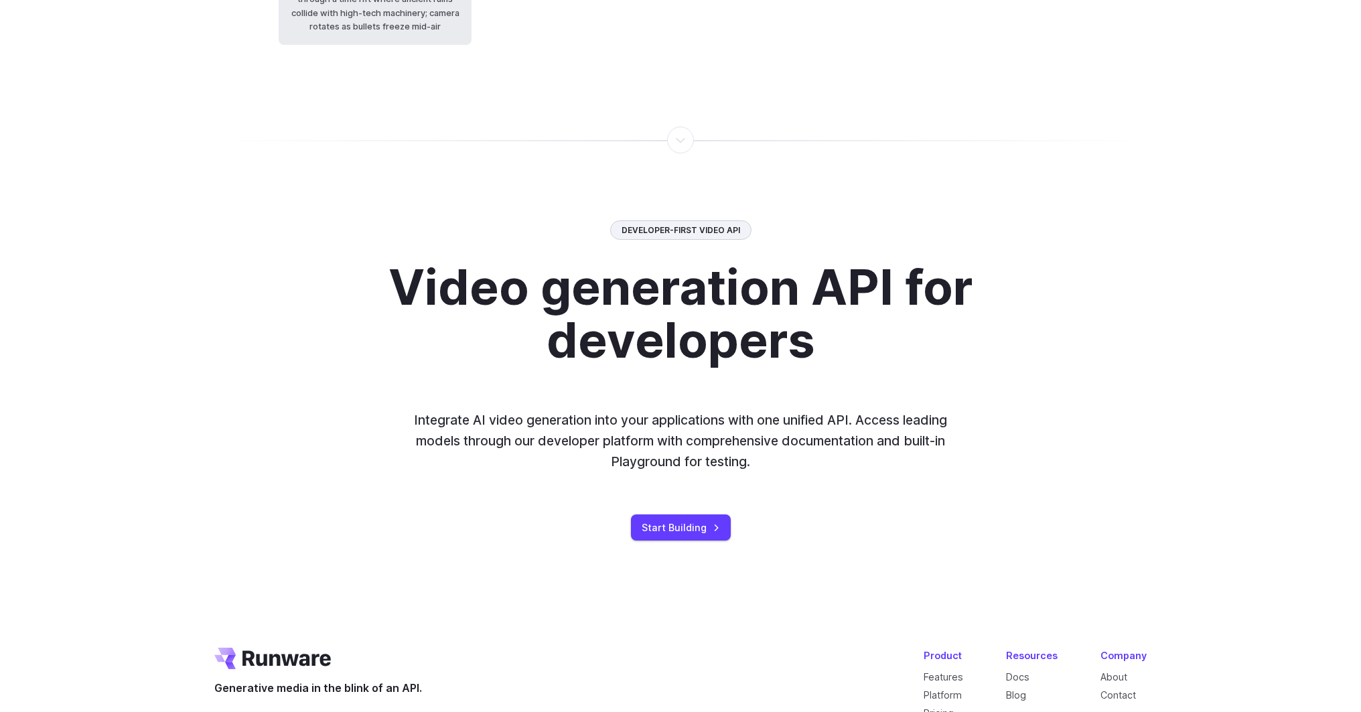
scroll to position [3497, 0]
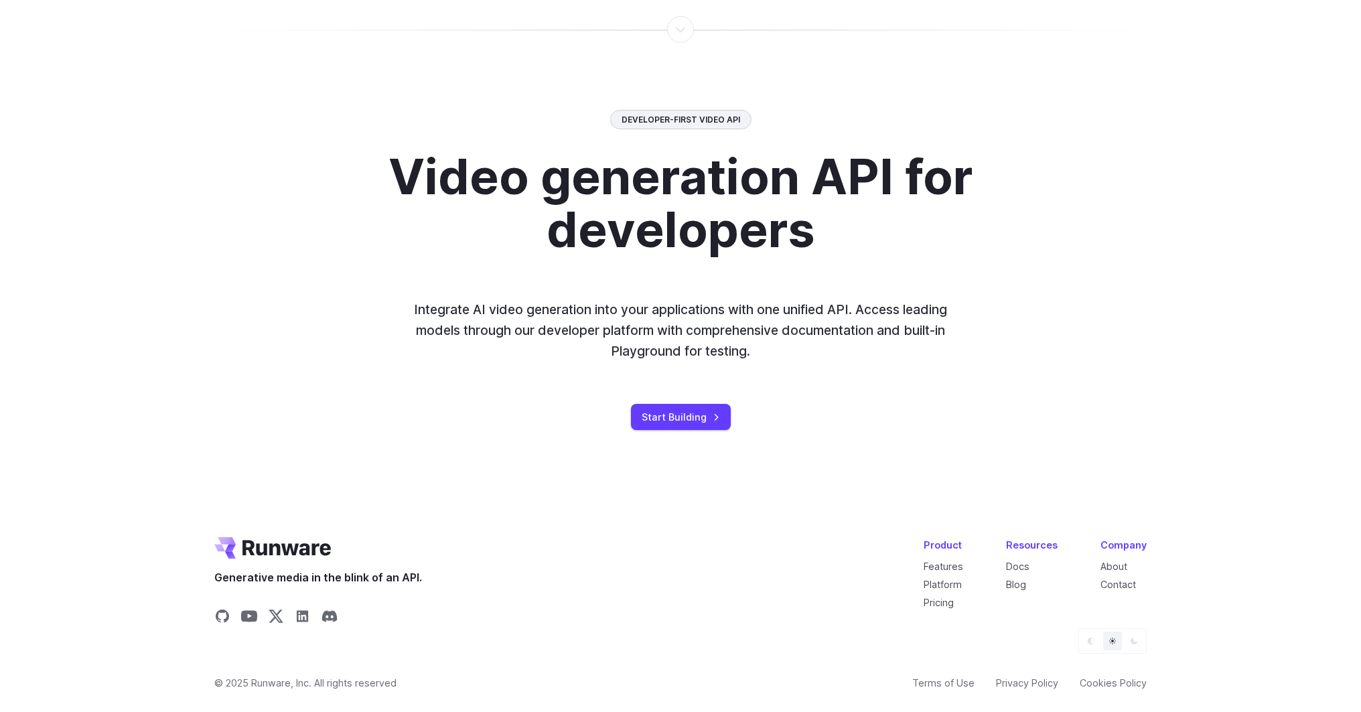
click at [1142, 646] on button "Dark" at bounding box center [1134, 641] width 19 height 19
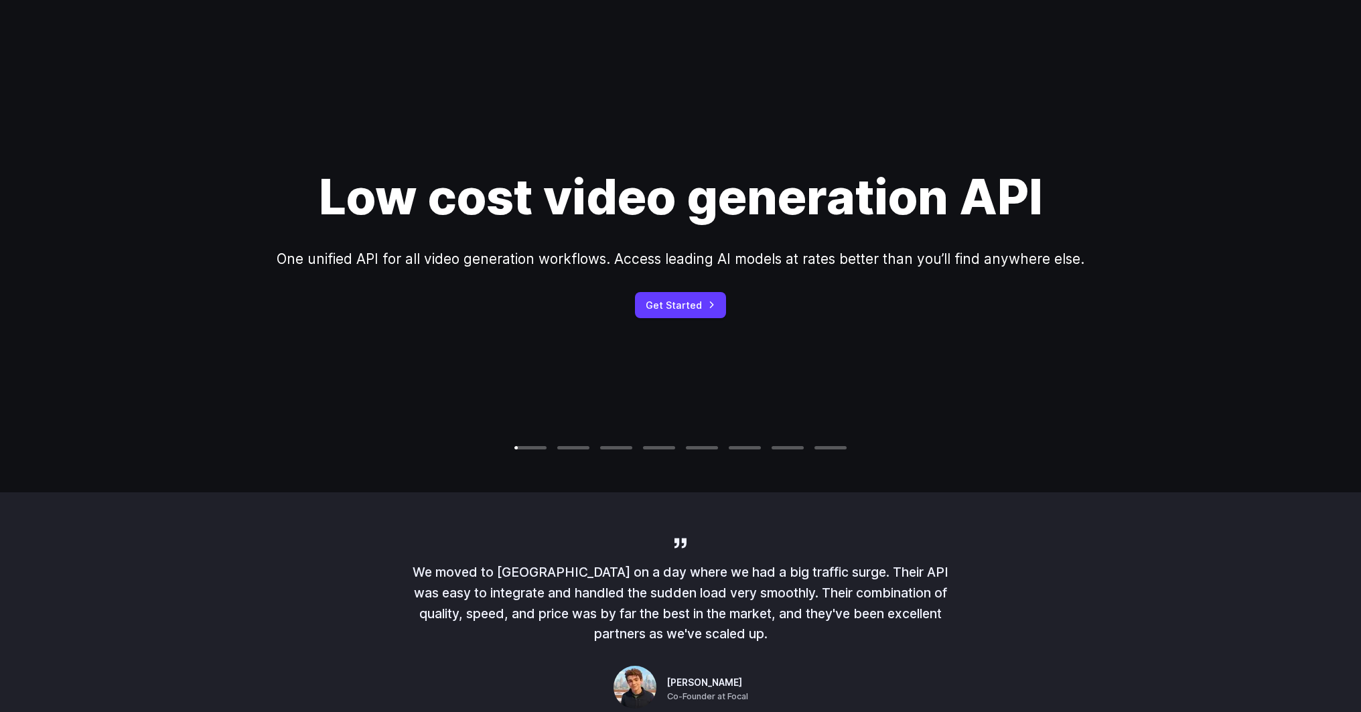
scroll to position [0, 0]
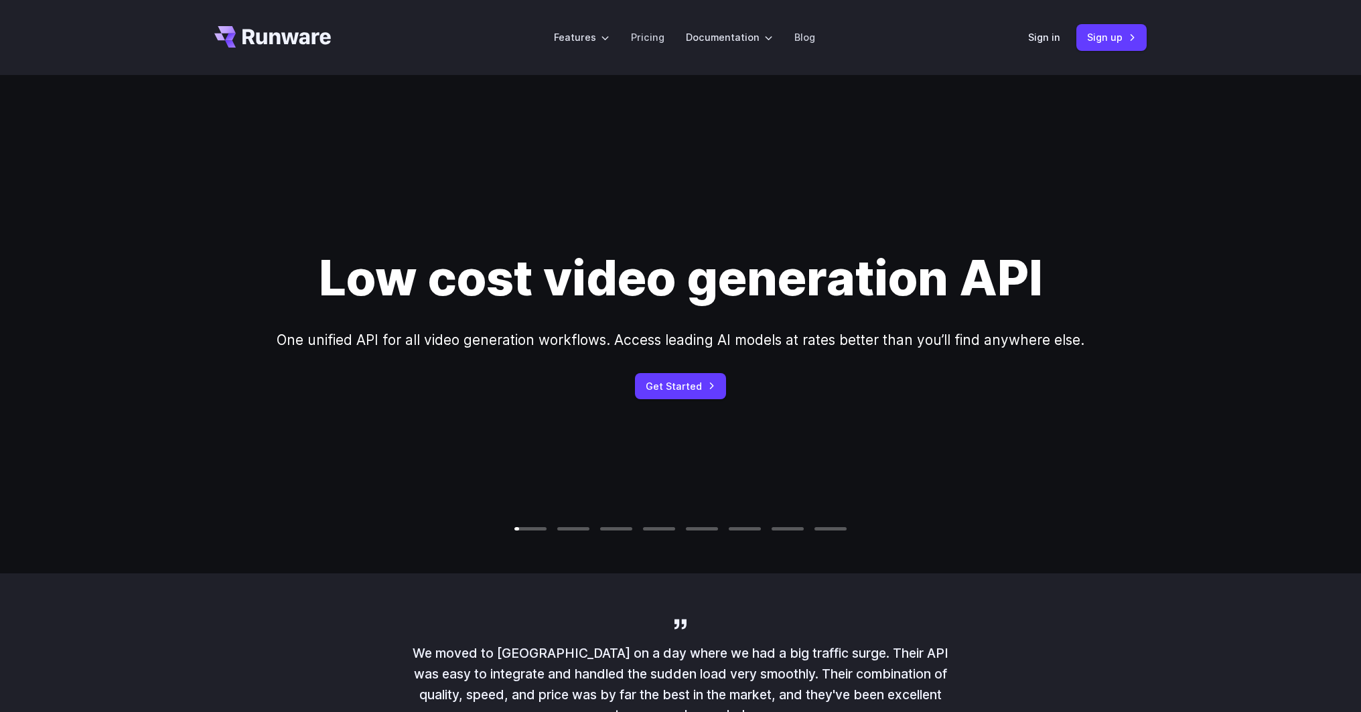
click at [316, 46] on icon "Go to /" at bounding box center [272, 36] width 117 height 21
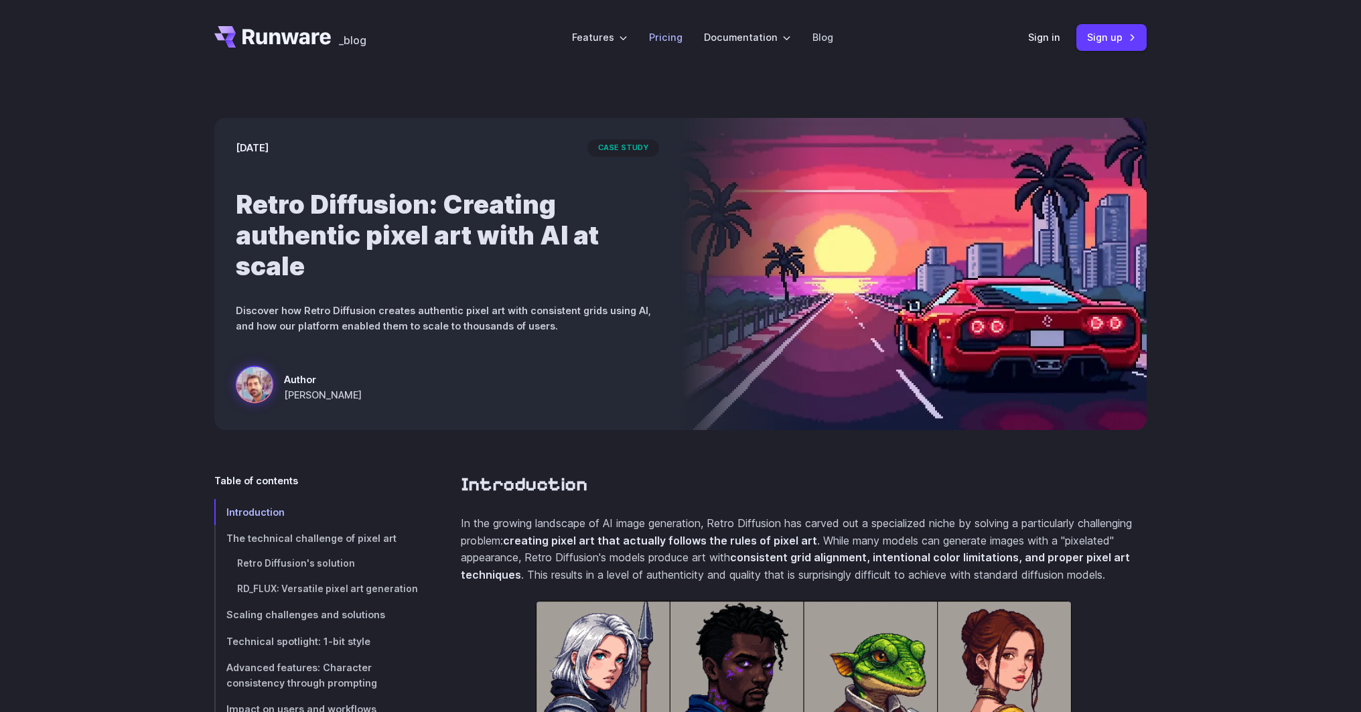
click at [655, 40] on link "Pricing" at bounding box center [666, 36] width 34 height 15
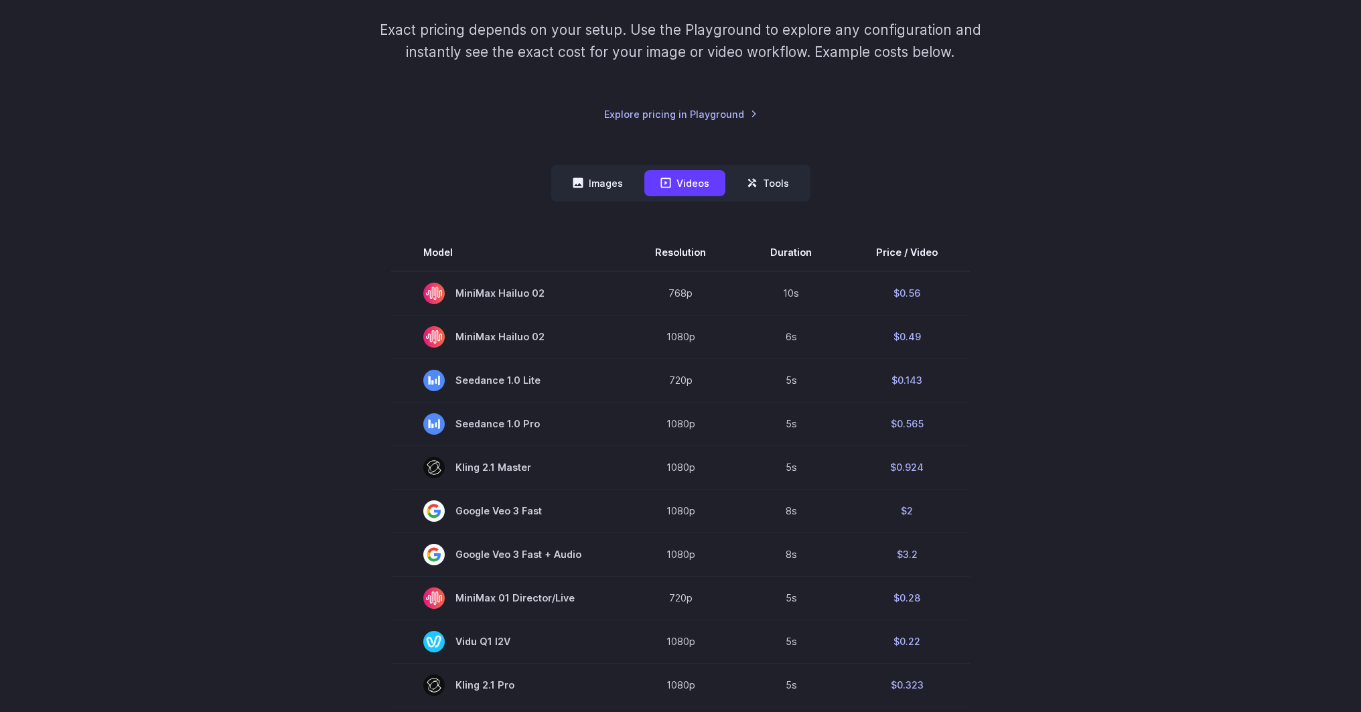
scroll to position [228, 0]
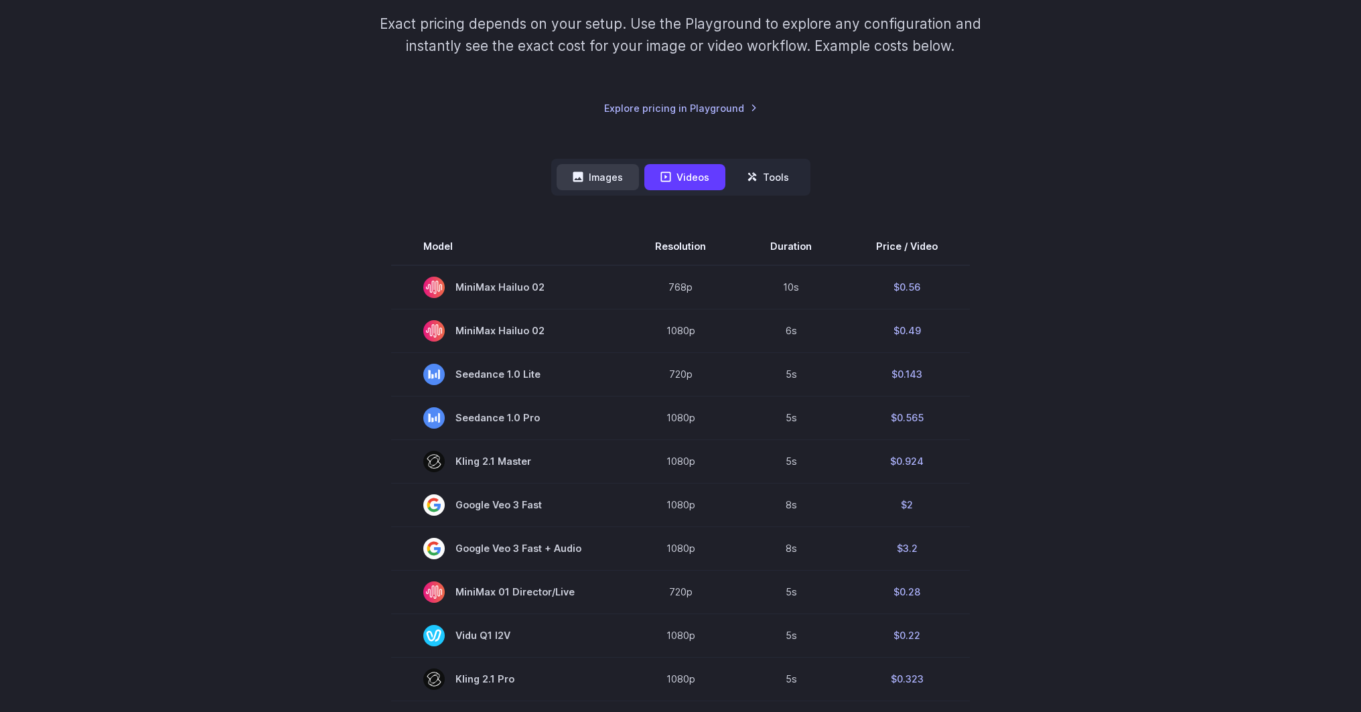
click at [576, 180] on icon at bounding box center [578, 177] width 10 height 10
click at [593, 180] on button "Images" at bounding box center [598, 177] width 82 height 26
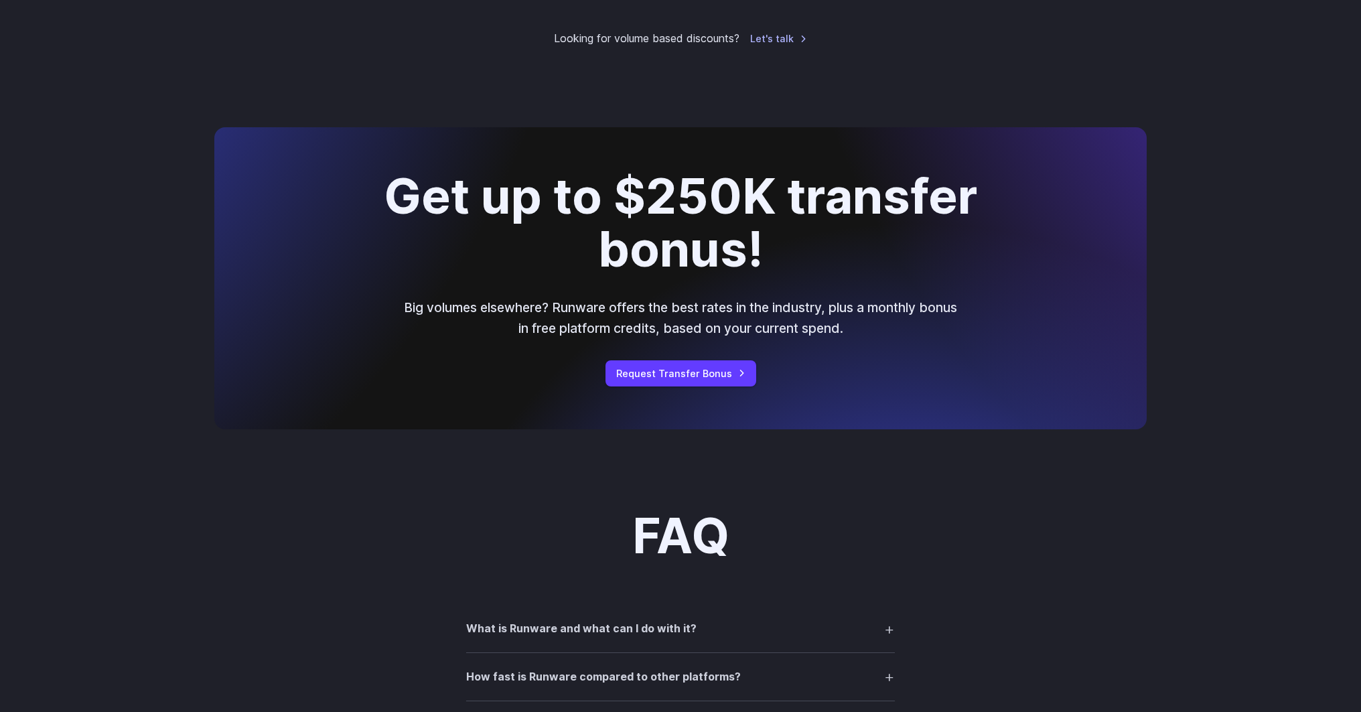
scroll to position [1595, 0]
